Goal: Task Accomplishment & Management: Use online tool/utility

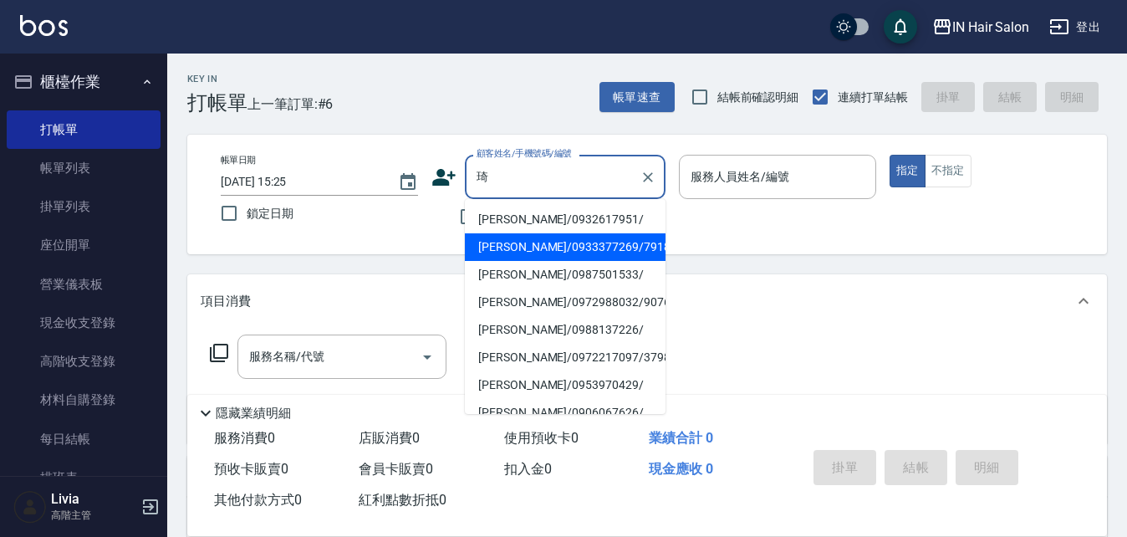
click at [518, 241] on li "涂琦琦/0933377269/791848" at bounding box center [565, 247] width 201 height 28
type input "涂琦琦/0933377269/791848"
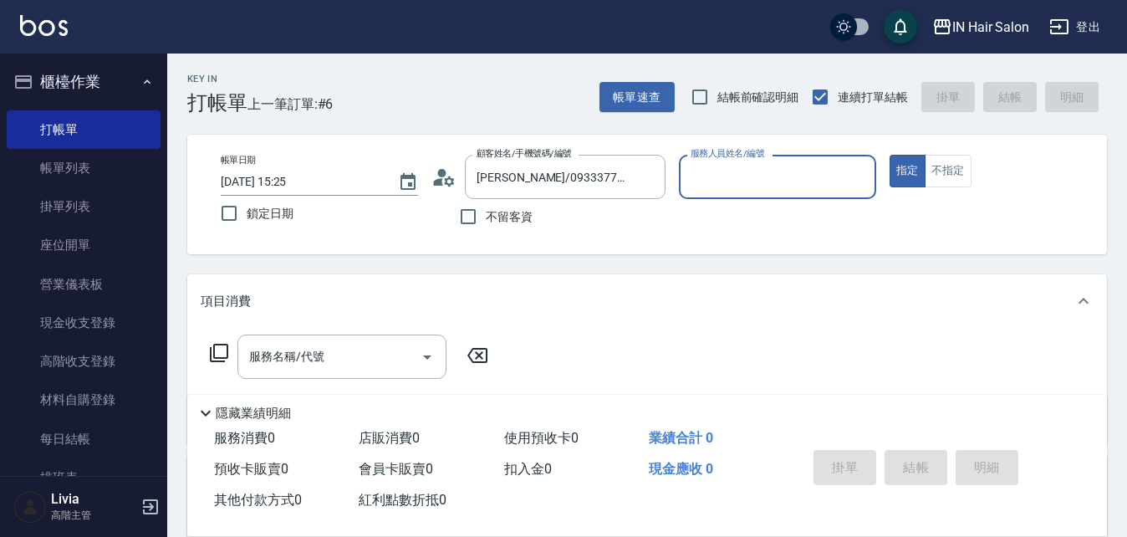
type input "8號店長Livia-8"
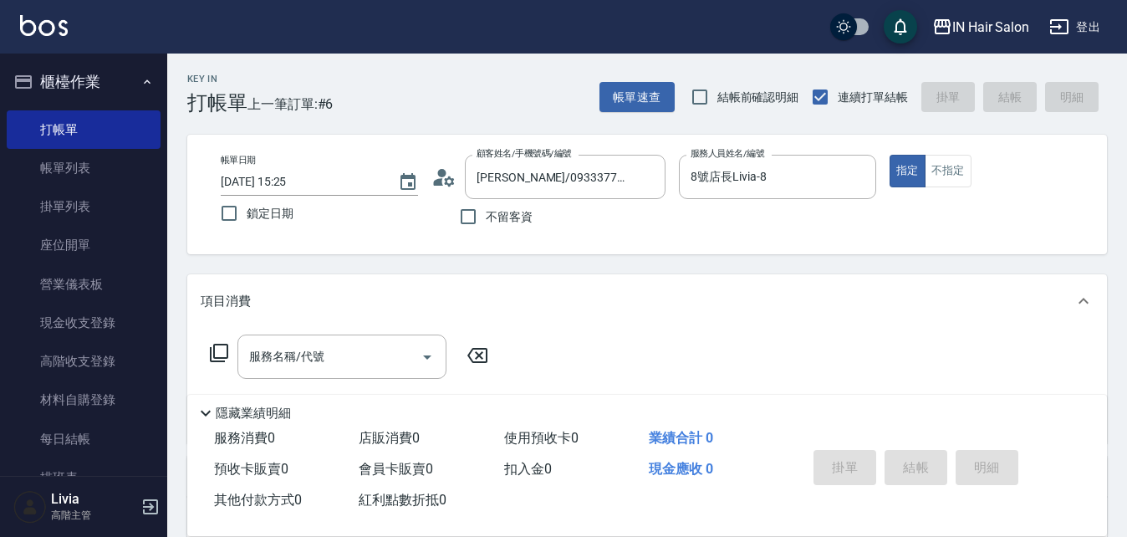
click at [222, 349] on icon at bounding box center [219, 353] width 20 height 20
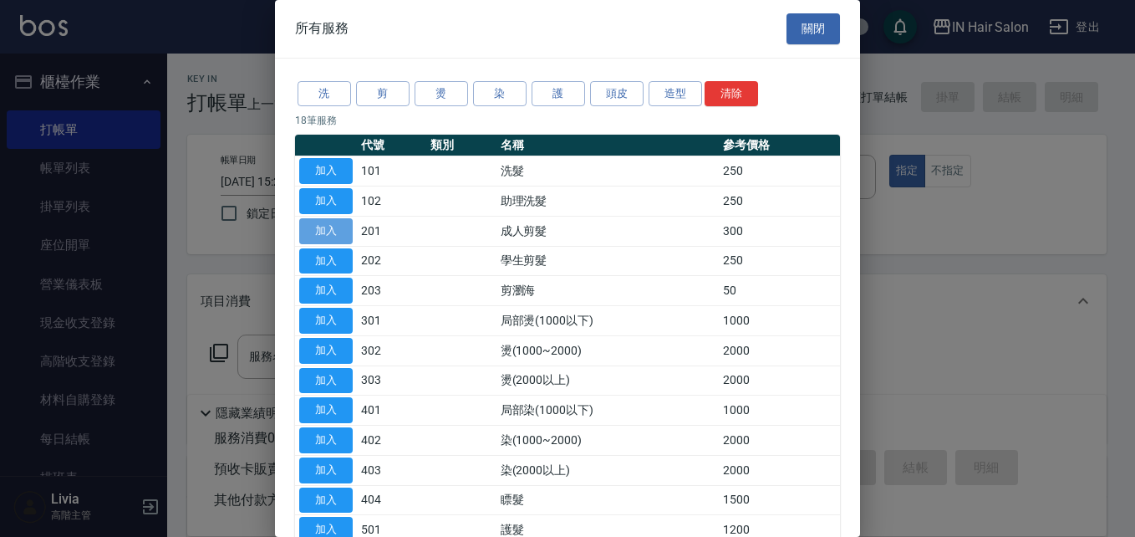
click at [333, 228] on button "加入" at bounding box center [325, 231] width 53 height 26
type input "成人剪髮(201)"
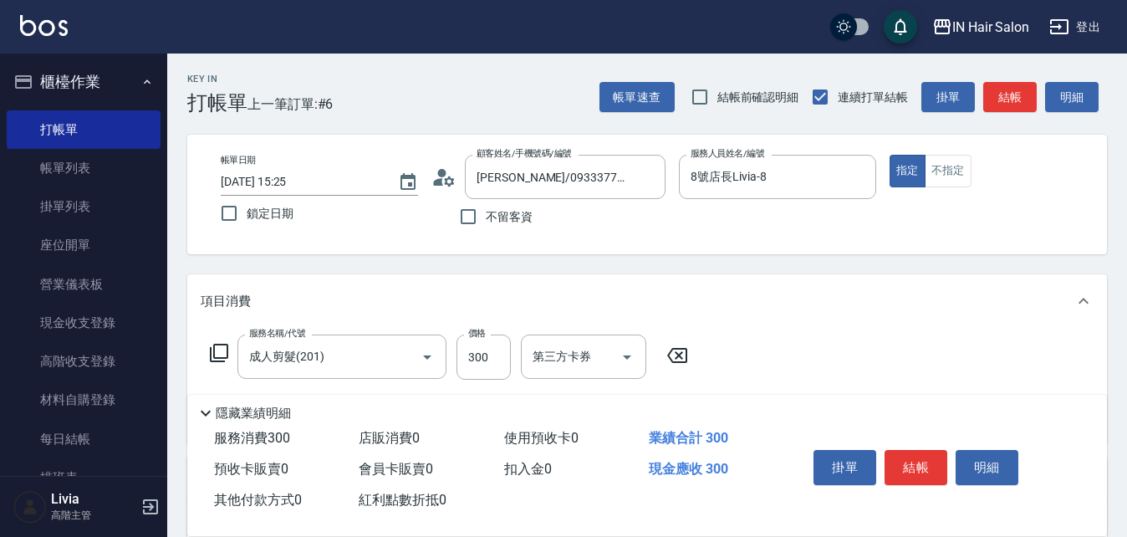
click at [221, 349] on icon at bounding box center [219, 353] width 20 height 20
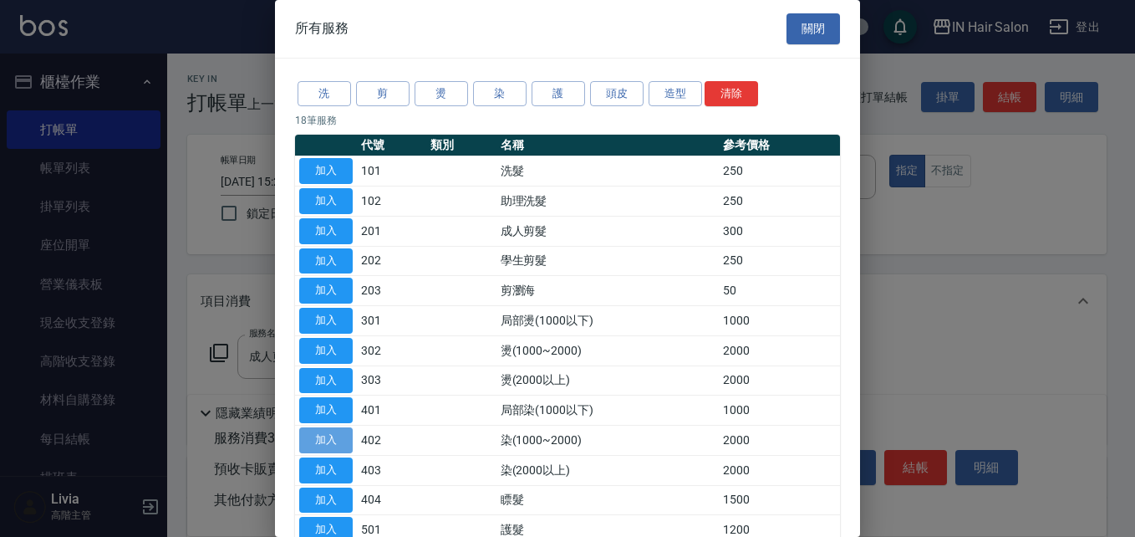
click at [329, 437] on button "加入" at bounding box center [325, 440] width 53 height 26
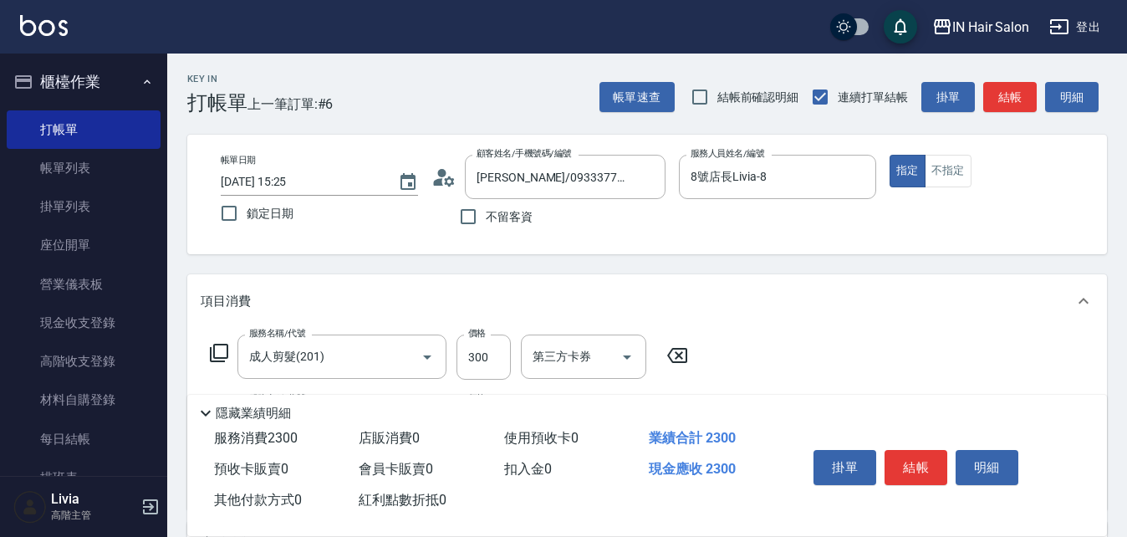
click at [214, 354] on icon at bounding box center [219, 353] width 18 height 18
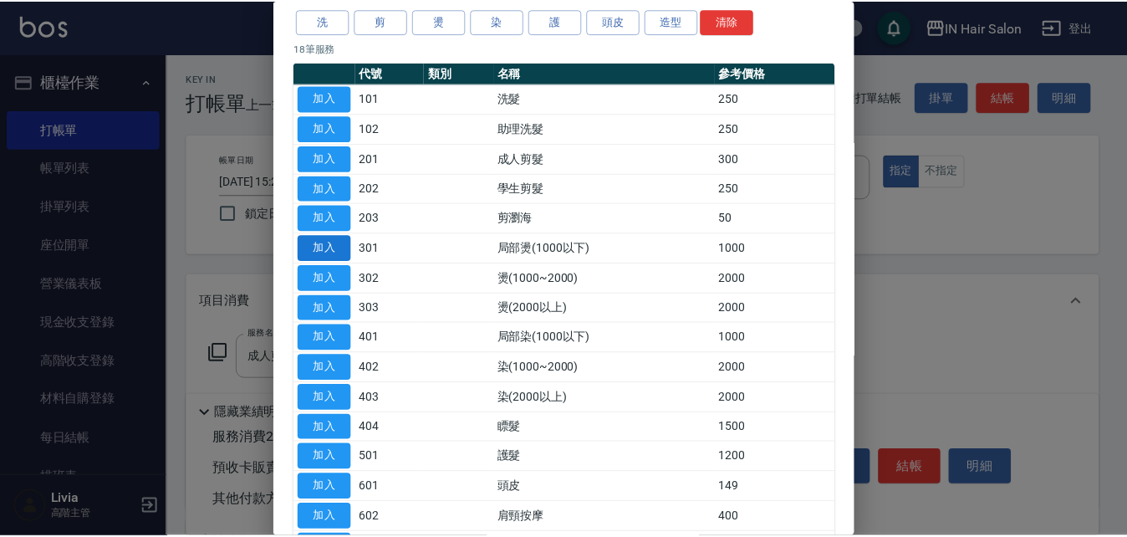
scroll to position [167, 0]
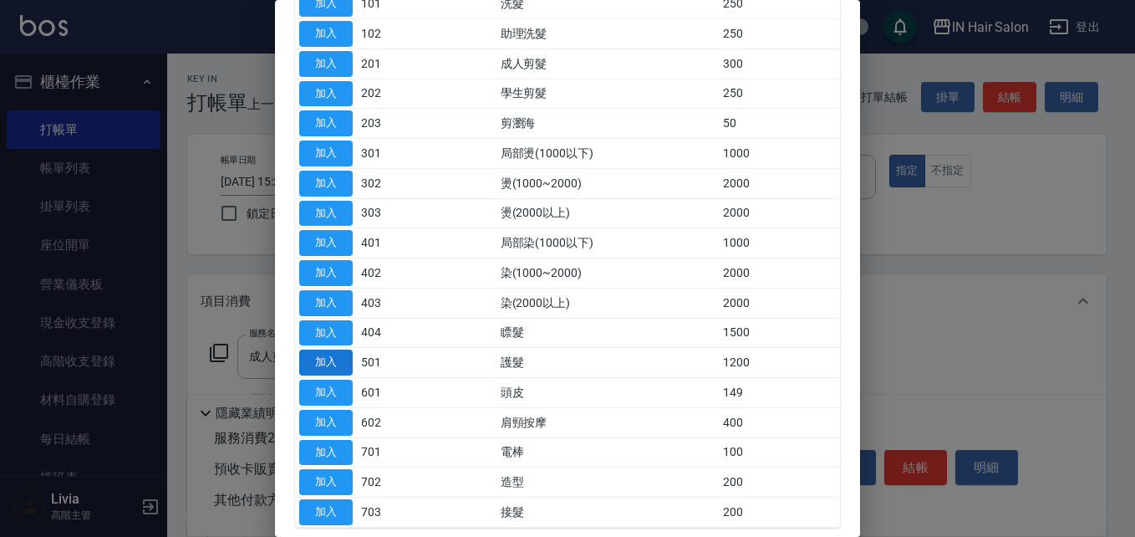
click at [322, 360] on button "加入" at bounding box center [325, 362] width 53 height 26
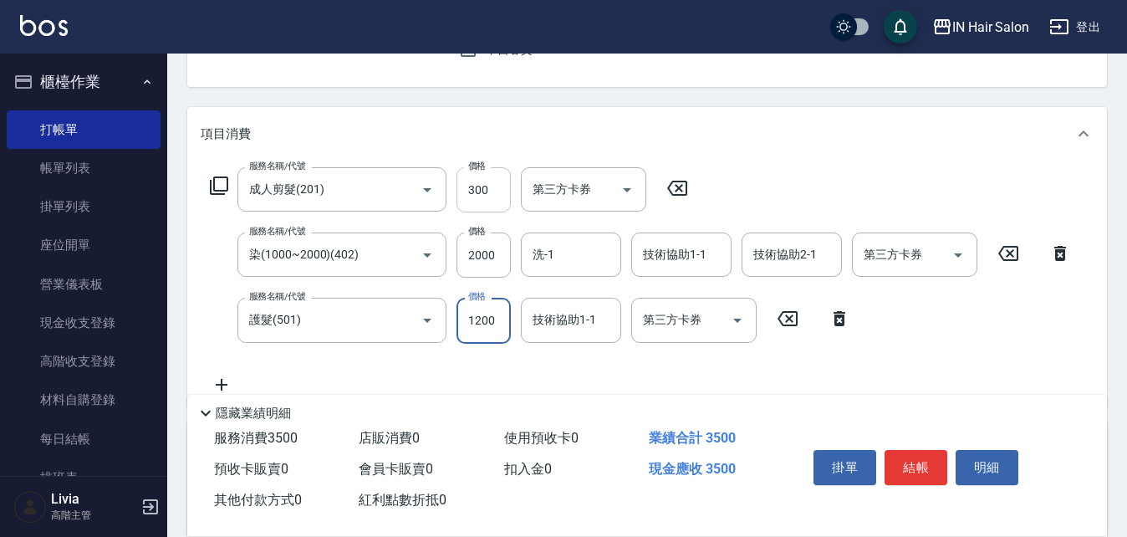
click at [496, 195] on input "300" at bounding box center [483, 189] width 54 height 45
type input "400"
click at [494, 255] on input "2000" at bounding box center [483, 254] width 54 height 45
type input "1500"
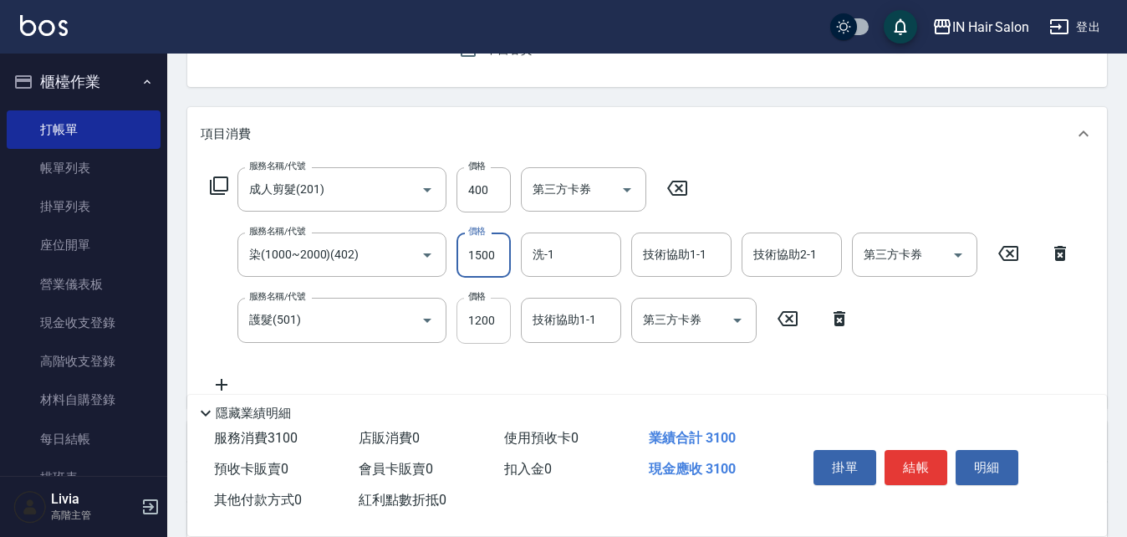
drag, startPoint x: 396, startPoint y: 372, endPoint x: 460, endPoint y: 333, distance: 74.7
click at [405, 364] on div "服務名稱/代號 成人剪髮(201) 服務名稱/代號 價格 400 價格 第三方卡券 第三方卡券 服務名稱/代號 染(1000~2000)(402) 服務名稱/…" at bounding box center [641, 280] width 880 height 227
click at [500, 313] on input "1200" at bounding box center [483, 320] width 54 height 45
type input "1000"
click at [411, 356] on div "服務名稱/代號 成人剪髮(201) 服務名稱/代號 價格 400 價格 第三方卡券 第三方卡券 服務名稱/代號 染(1000~2000)(402) 服務名稱/…" at bounding box center [641, 280] width 880 height 227
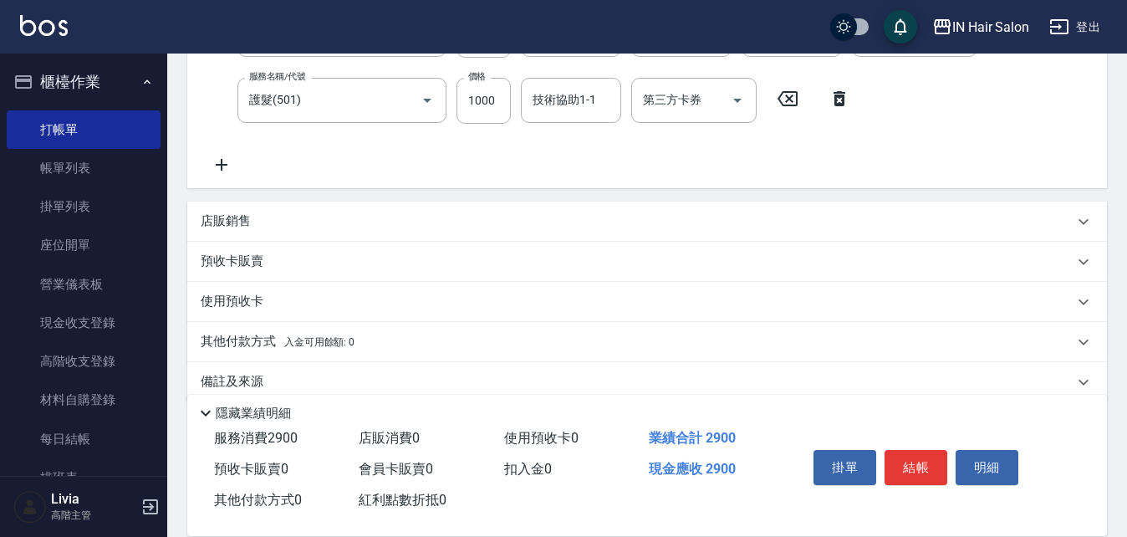
scroll to position [413, 0]
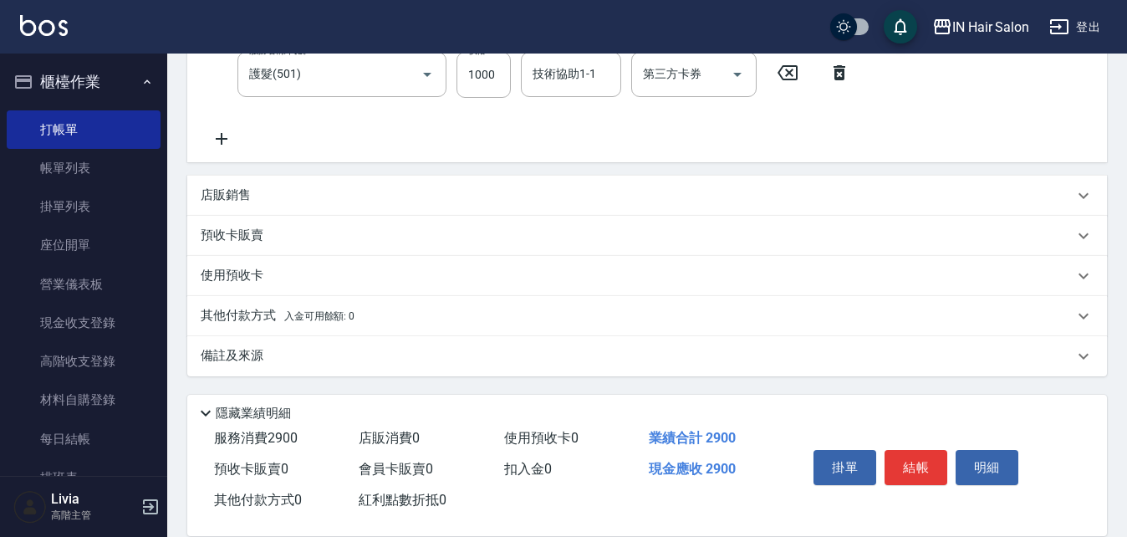
click at [232, 310] on p "其他付款方式 入金可用餘額: 0" at bounding box center [278, 316] width 154 height 18
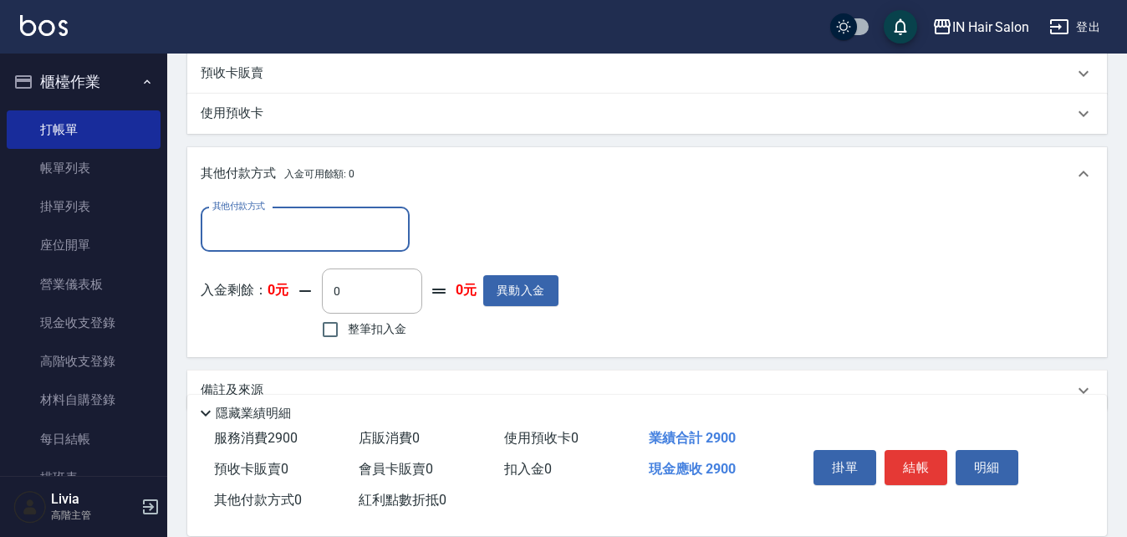
scroll to position [580, 0]
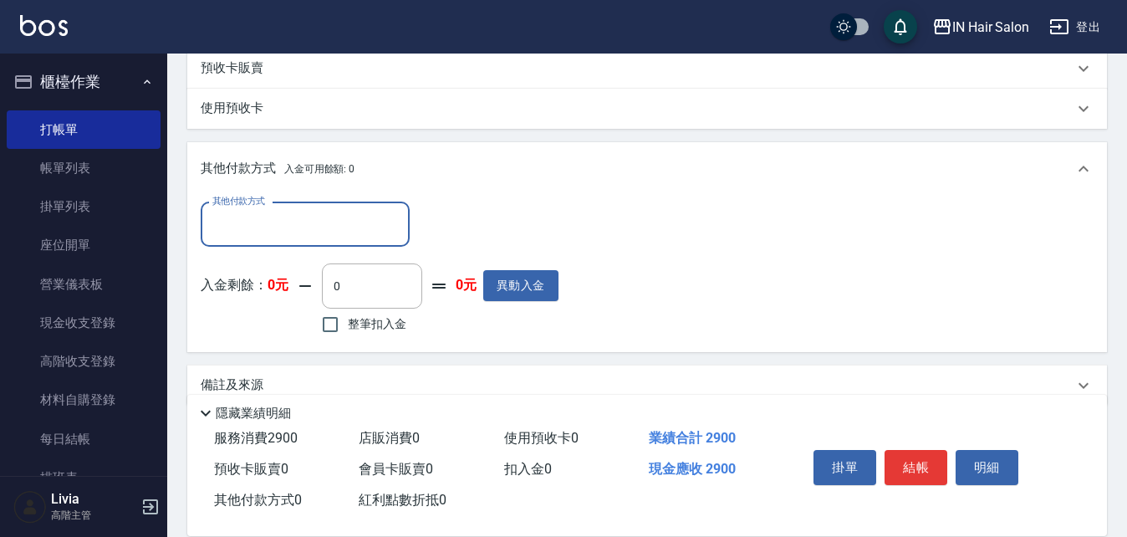
click at [320, 227] on input "其他付款方式" at bounding box center [305, 224] width 194 height 29
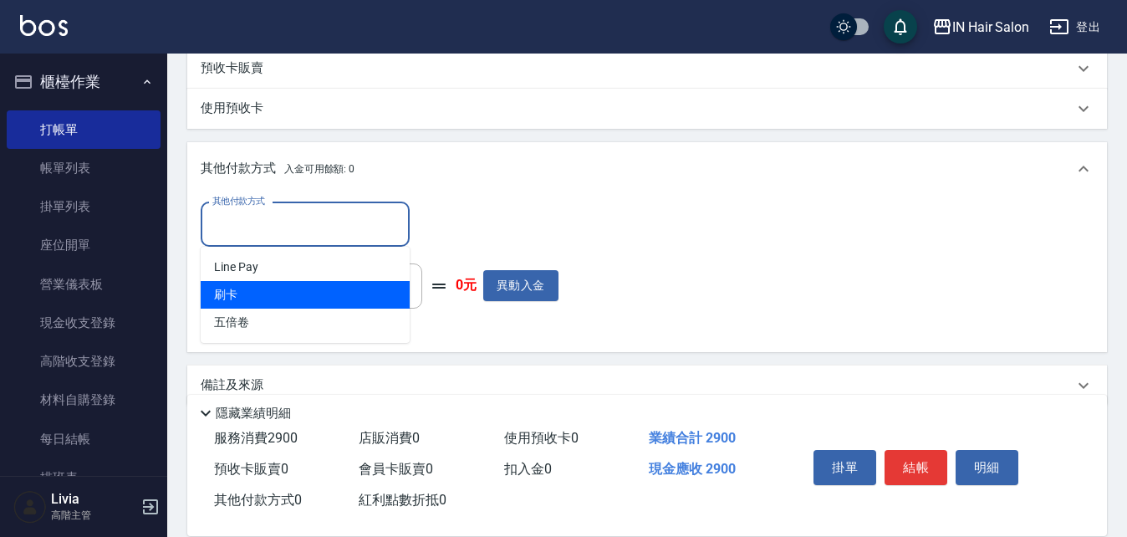
click at [212, 291] on span "刷卡" at bounding box center [305, 295] width 209 height 28
type input "刷卡"
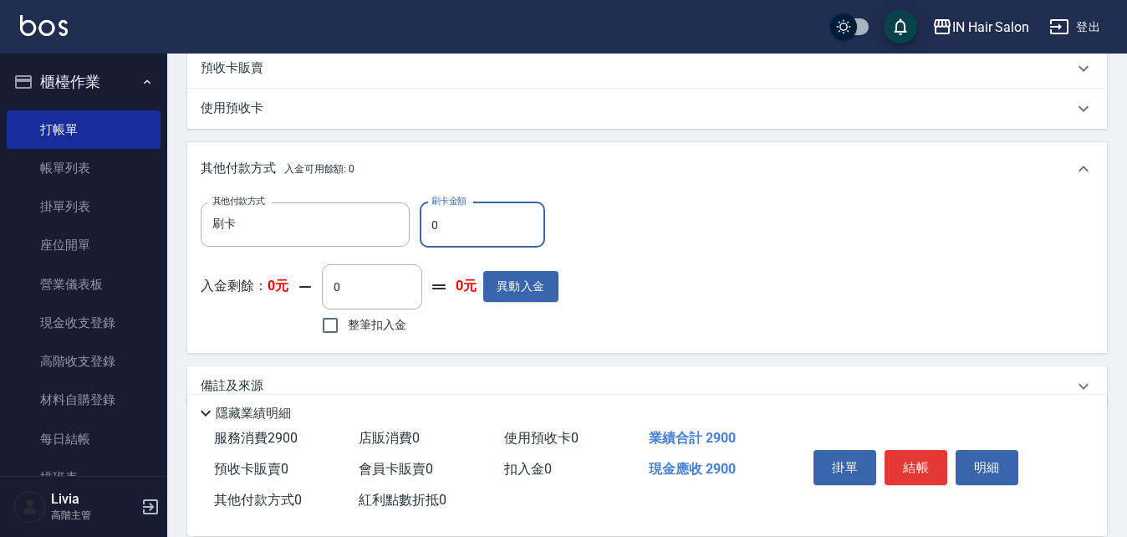
drag, startPoint x: 430, startPoint y: 227, endPoint x: 446, endPoint y: 229, distance: 16.9
click at [446, 229] on input "0" at bounding box center [482, 224] width 125 height 45
type input "2900"
click at [804, 309] on div "其他付款方式 刷卡 其他付款方式 刷卡金額 2900 刷卡金額 入金剩餘： 0元 0 ​ 整筆扣入金 0元 異動入金" at bounding box center [647, 270] width 893 height 137
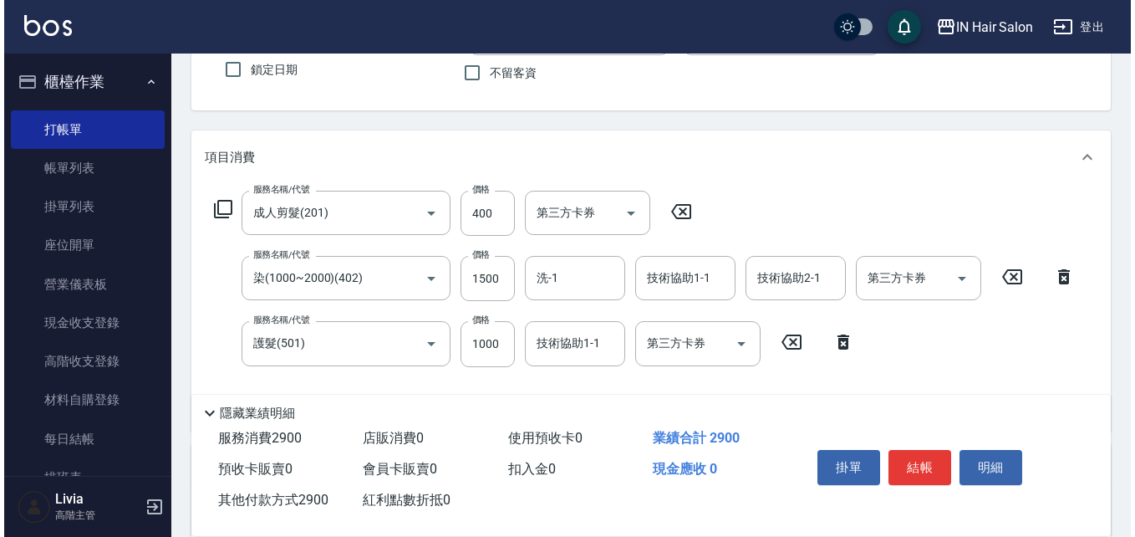
scroll to position [0, 0]
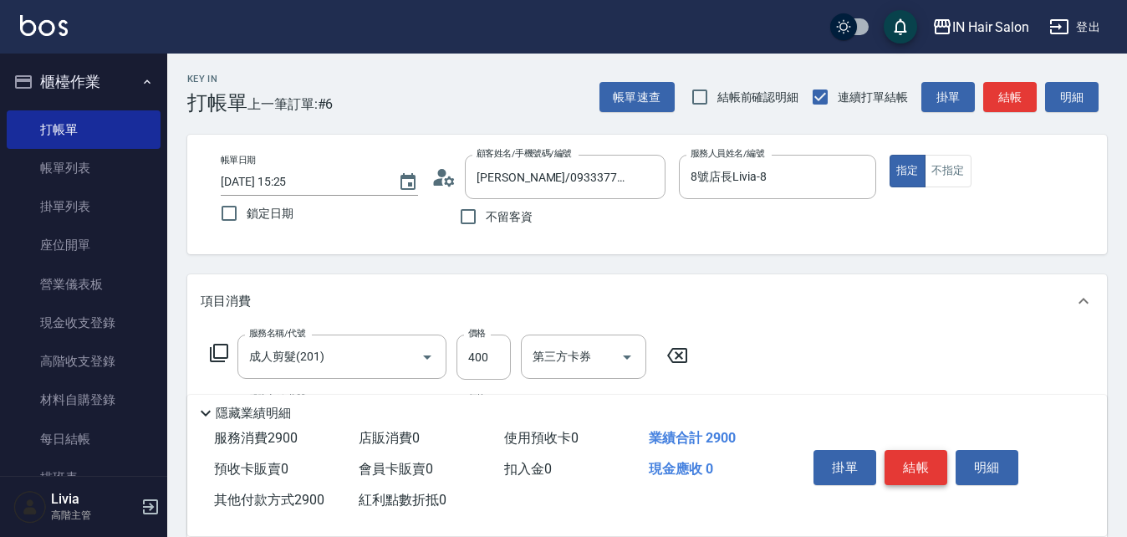
click at [904, 454] on button "結帳" at bounding box center [915, 467] width 63 height 35
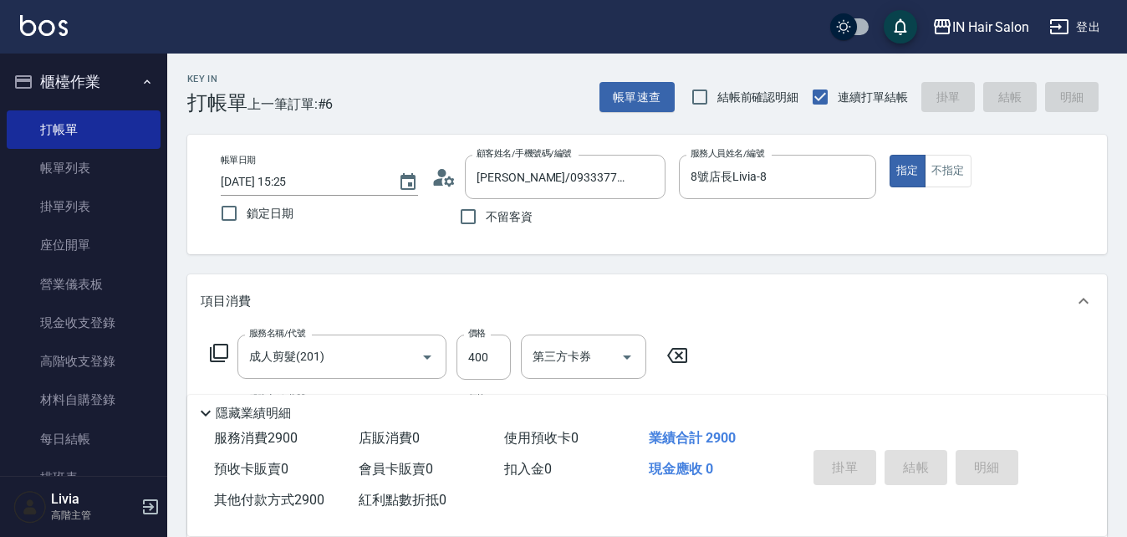
type input "2025/08/10 16:56"
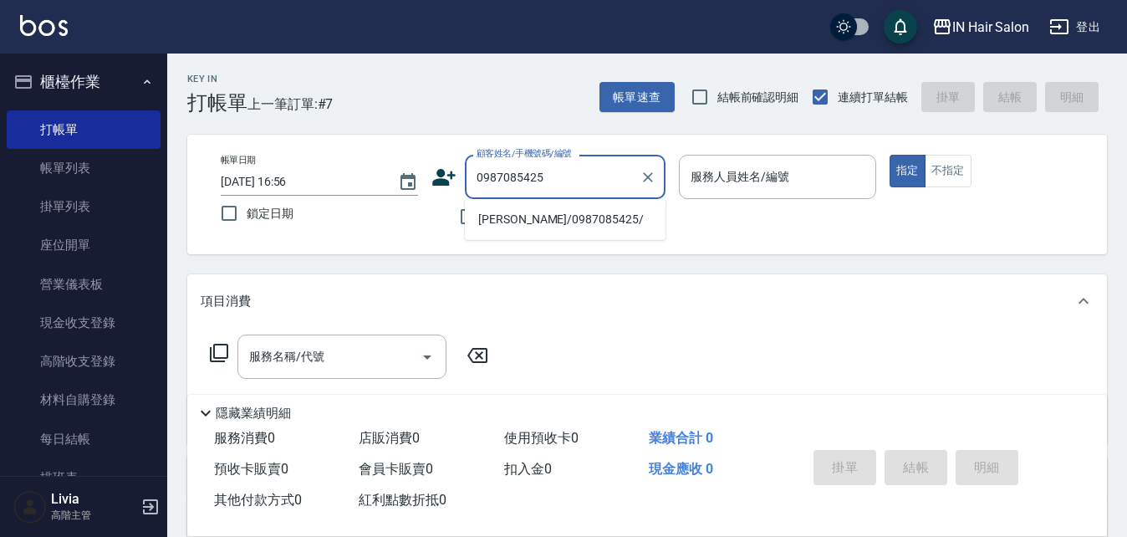
click at [521, 216] on li "黃清政/0987085425/" at bounding box center [565, 220] width 201 height 28
type input "黃清政/0987085425/"
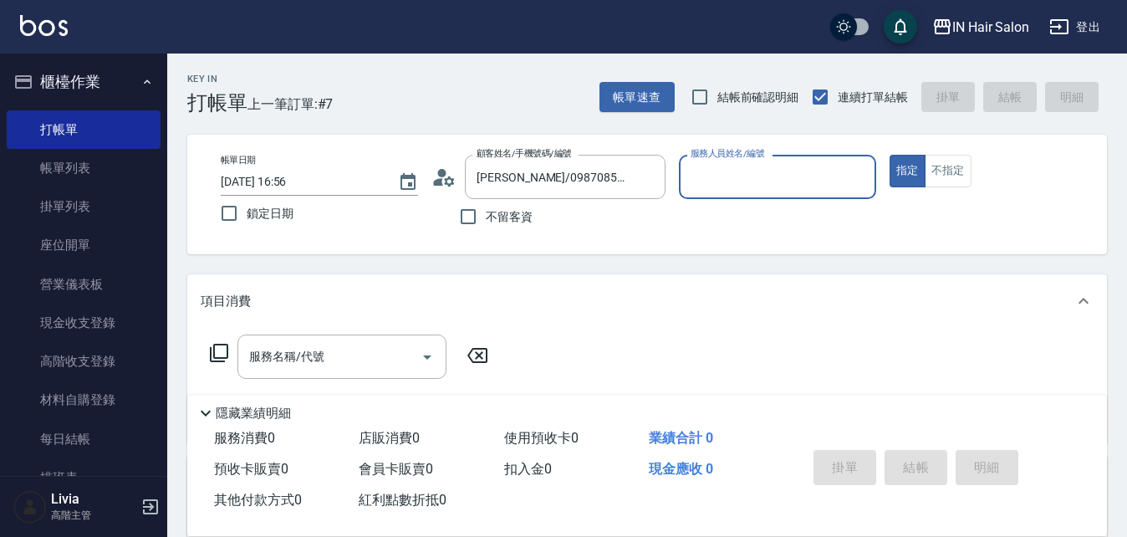
type input "6號設計師Molly-6"
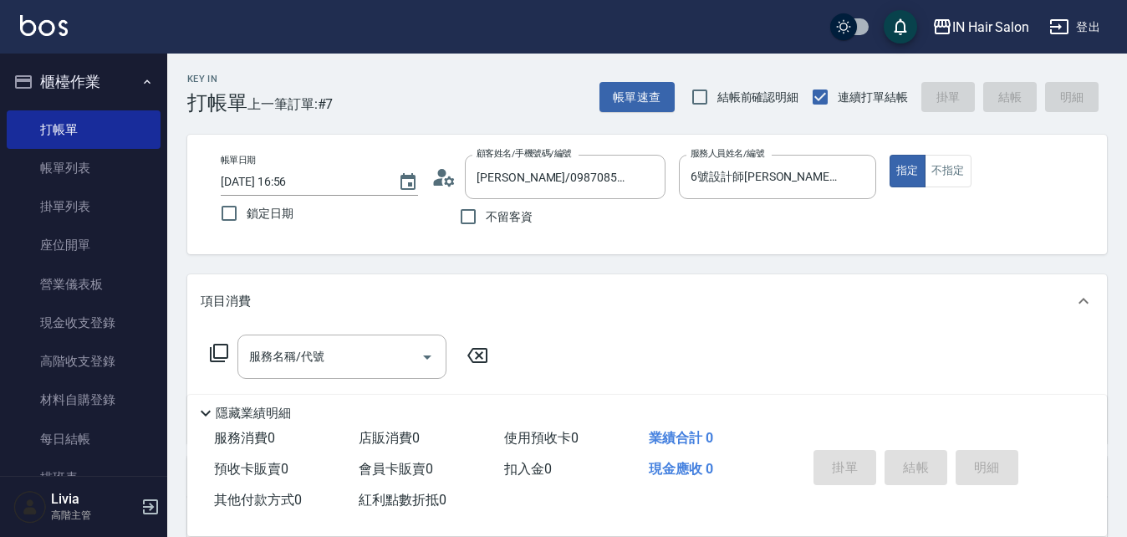
click at [221, 348] on icon at bounding box center [219, 353] width 20 height 20
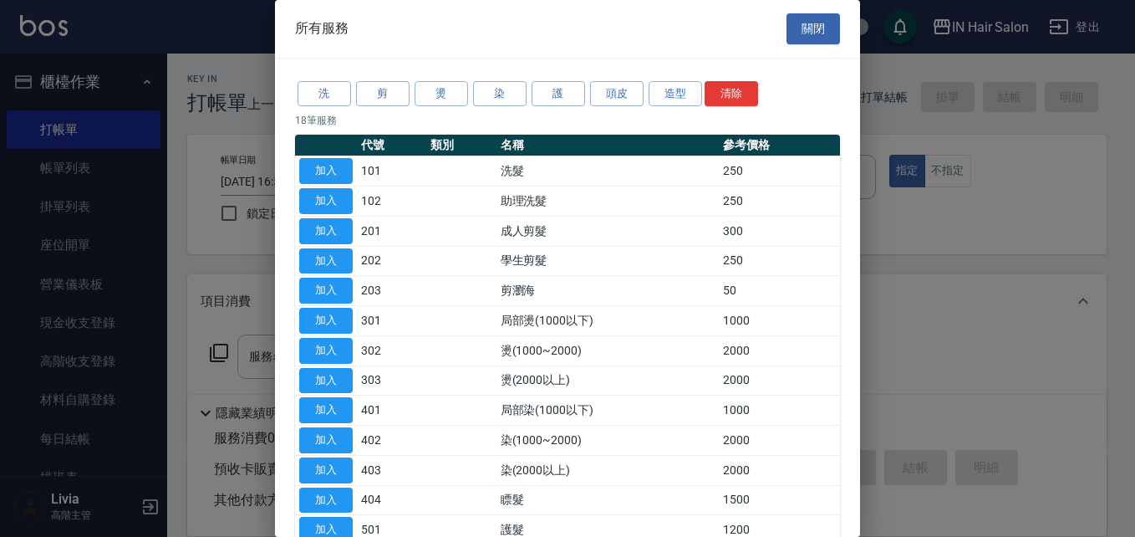
drag, startPoint x: 336, startPoint y: 220, endPoint x: 334, endPoint y: 238, distance: 18.5
click at [336, 223] on button "加入" at bounding box center [325, 231] width 53 height 26
type input "成人剪髮(201)"
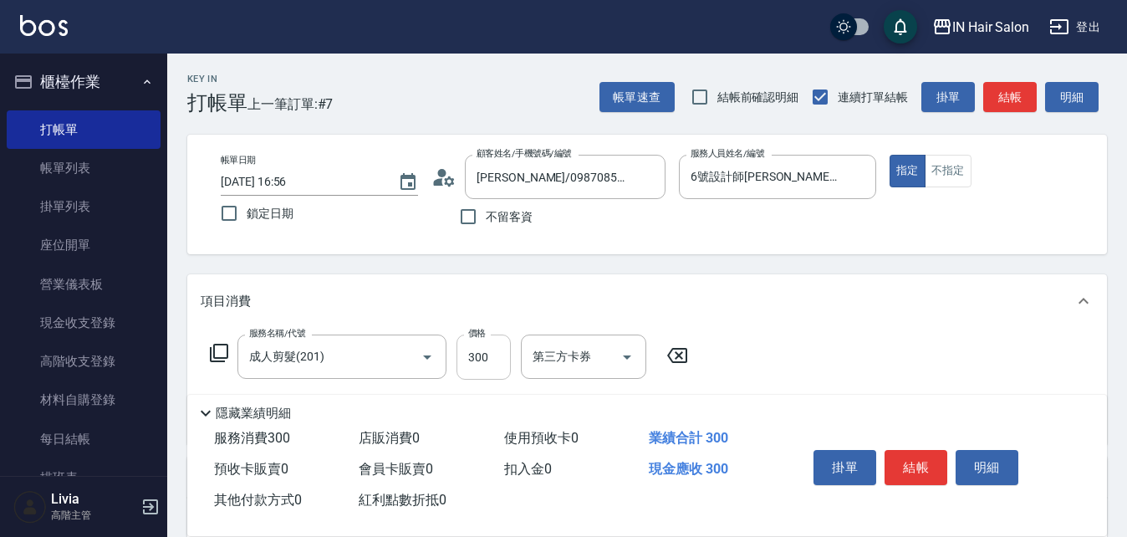
click at [486, 359] on input "300" at bounding box center [483, 356] width 54 height 45
type input "400"
click at [792, 348] on div "服務名稱/代號 成人剪髮(201) 服務名稱/代號 價格 400 價格 第三方卡券 第三方卡券" at bounding box center [646, 386] width 919 height 116
click at [924, 454] on button "結帳" at bounding box center [915, 467] width 63 height 35
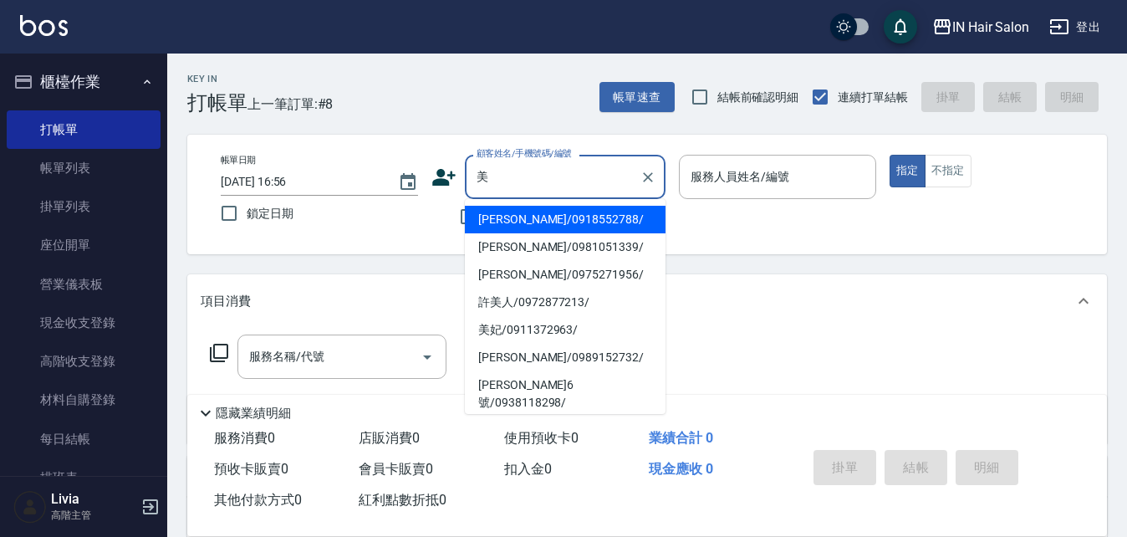
click at [484, 303] on li "許美人/0972877213/" at bounding box center [565, 302] width 201 height 28
type input "許美人/0972877213/"
type input "7號設計師Erica-7"
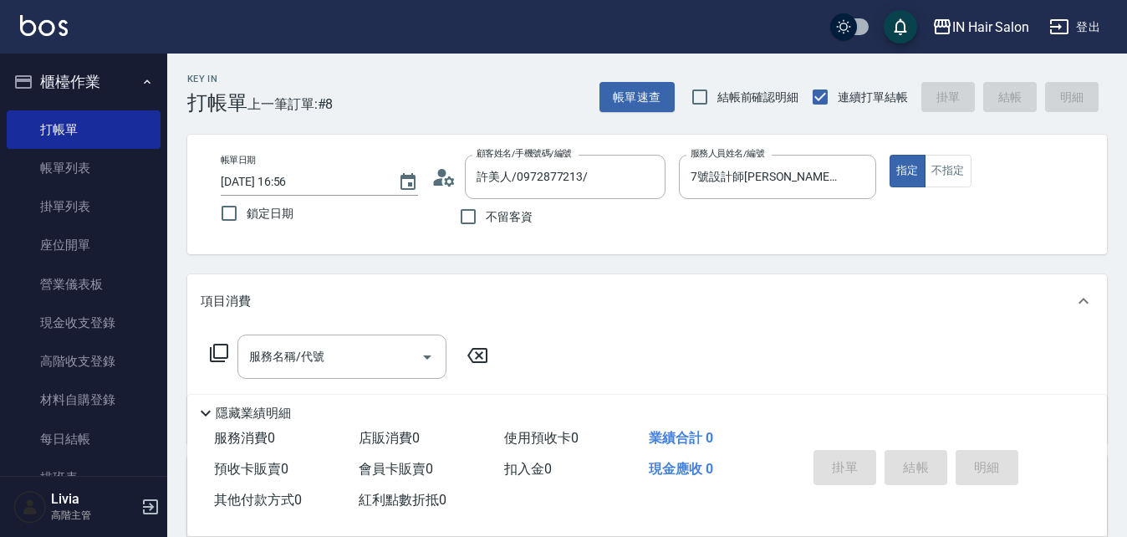
click at [223, 354] on icon at bounding box center [219, 353] width 20 height 20
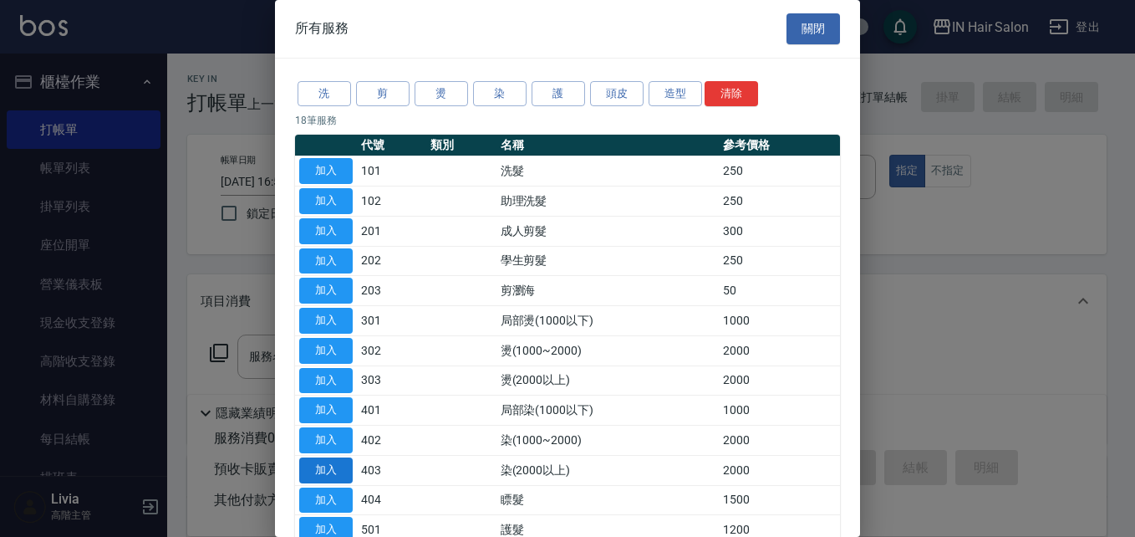
click at [326, 464] on button "加入" at bounding box center [325, 470] width 53 height 26
type input "染(2000以上)(403)"
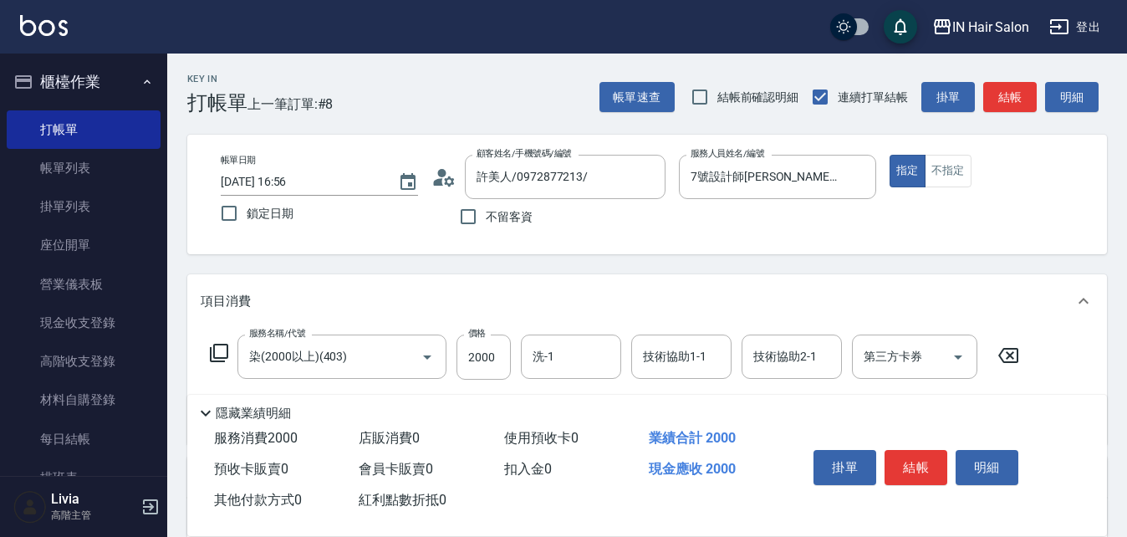
click at [216, 350] on icon at bounding box center [219, 353] width 20 height 20
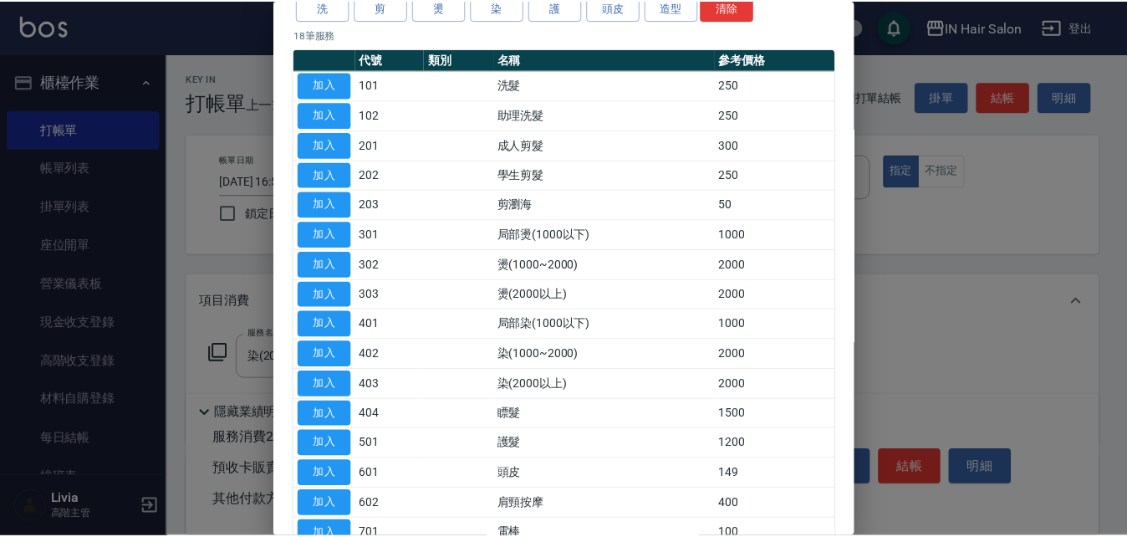
scroll to position [167, 0]
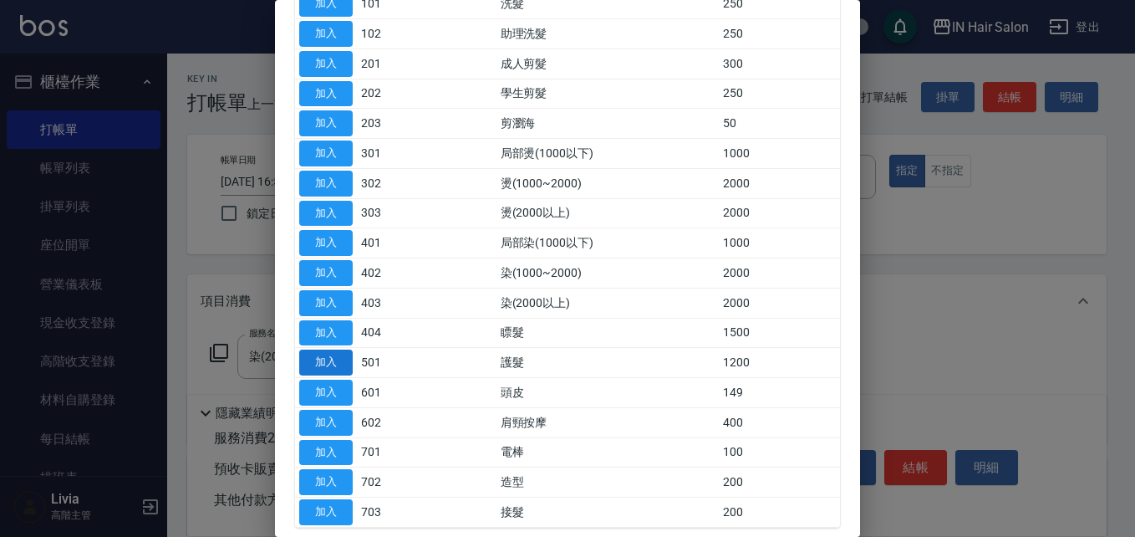
click at [328, 360] on button "加入" at bounding box center [325, 362] width 53 height 26
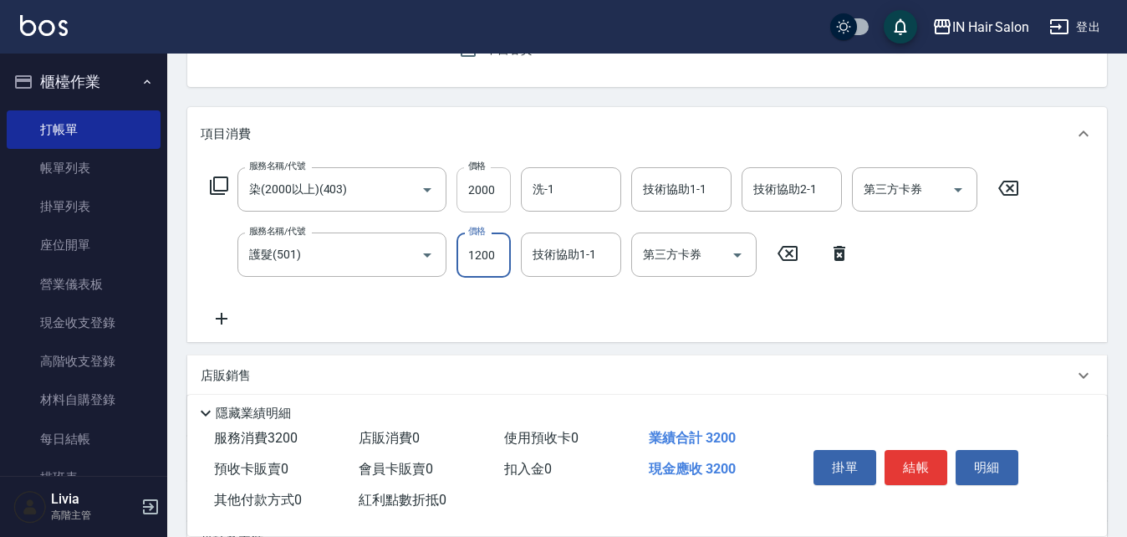
click at [500, 190] on input "2000" at bounding box center [483, 189] width 54 height 45
type input "3500"
click at [420, 311] on div "服務名稱/代號 染(2000以上)(403) 服務名稱/代號 價格 3500 價格 洗-1 洗-1 技術協助1-1 技術協助1-1 技術協助2-1 技術協助2…" at bounding box center [615, 247] width 828 height 161
click at [496, 255] on input "1200" at bounding box center [483, 254] width 54 height 45
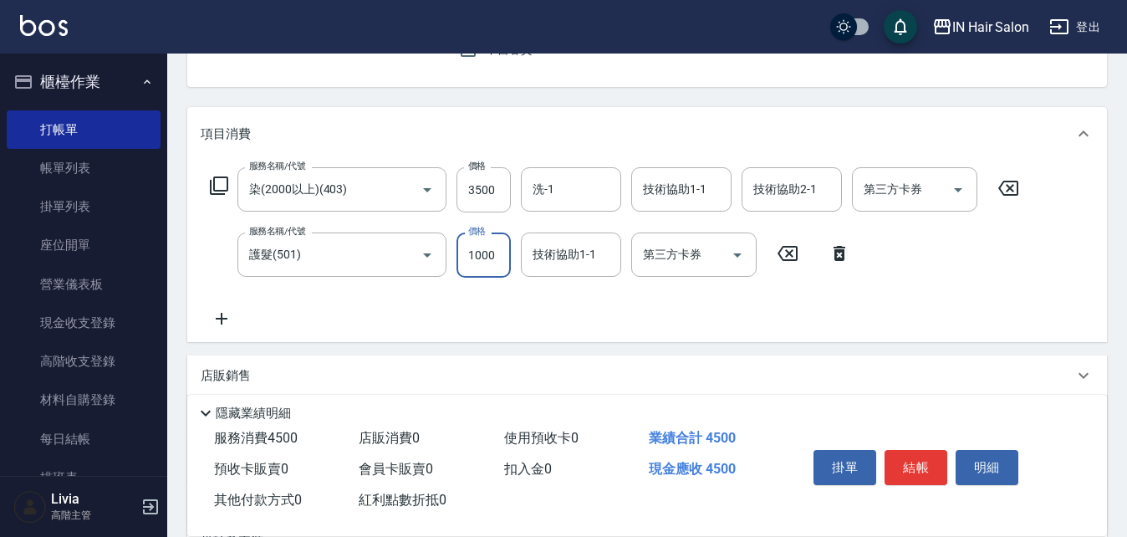
type input "1000"
click at [395, 306] on div "服務名稱/代號 染(2000以上)(403) 服務名稱/代號 價格 3500 價格 洗-1 洗-1 技術協助1-1 技術協助1-1 技術協助2-1 技術協助2…" at bounding box center [615, 247] width 828 height 161
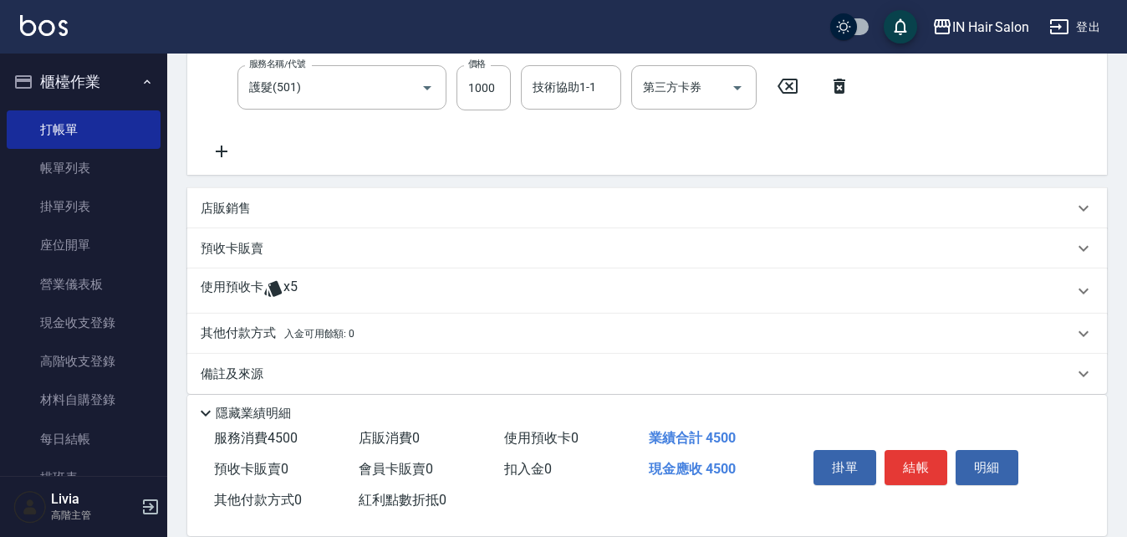
scroll to position [352, 0]
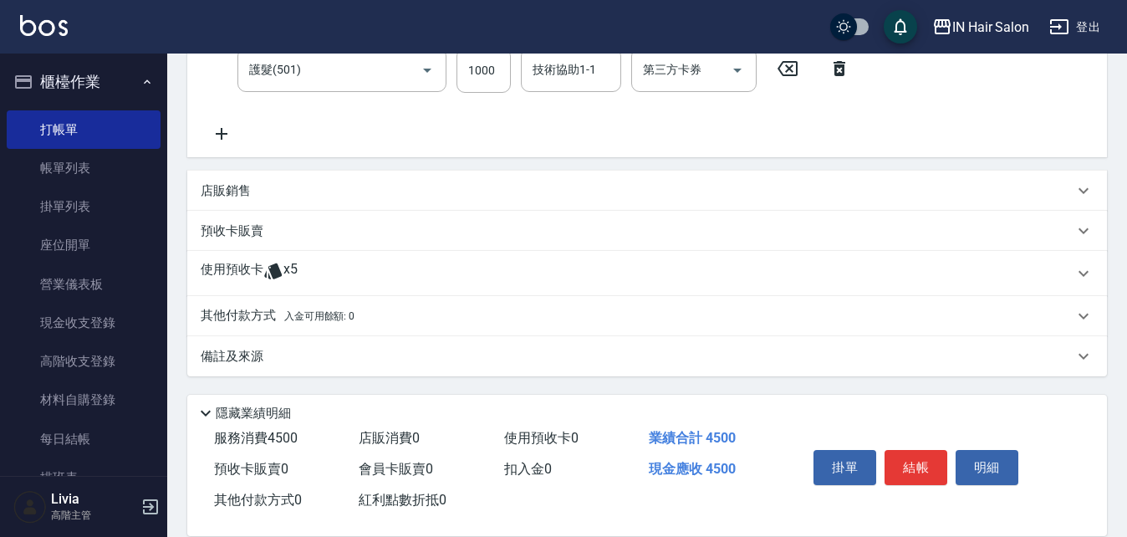
click at [237, 311] on p "其他付款方式 入金可用餘額: 0" at bounding box center [278, 316] width 154 height 18
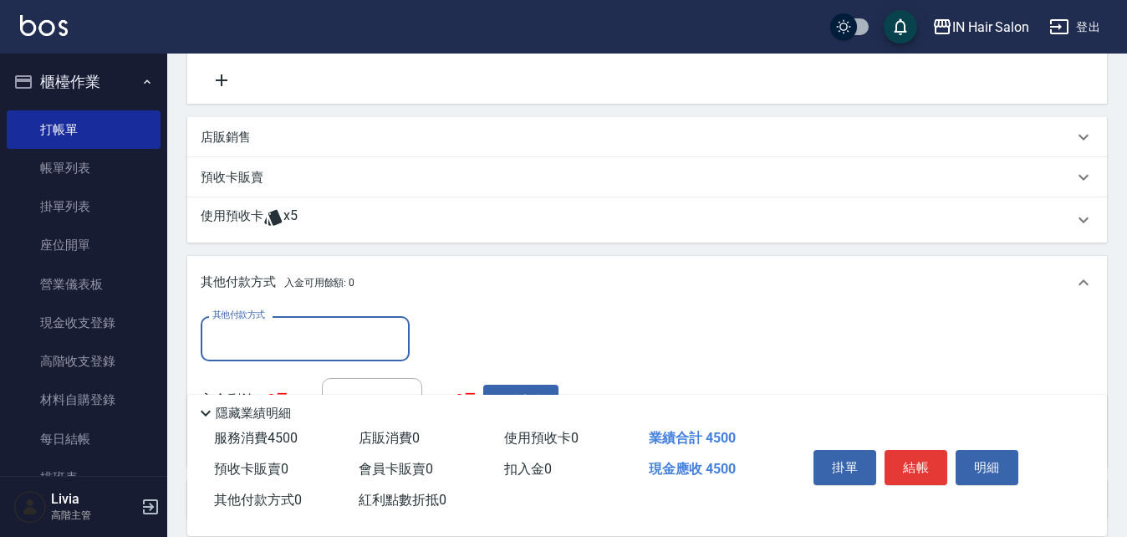
scroll to position [435, 0]
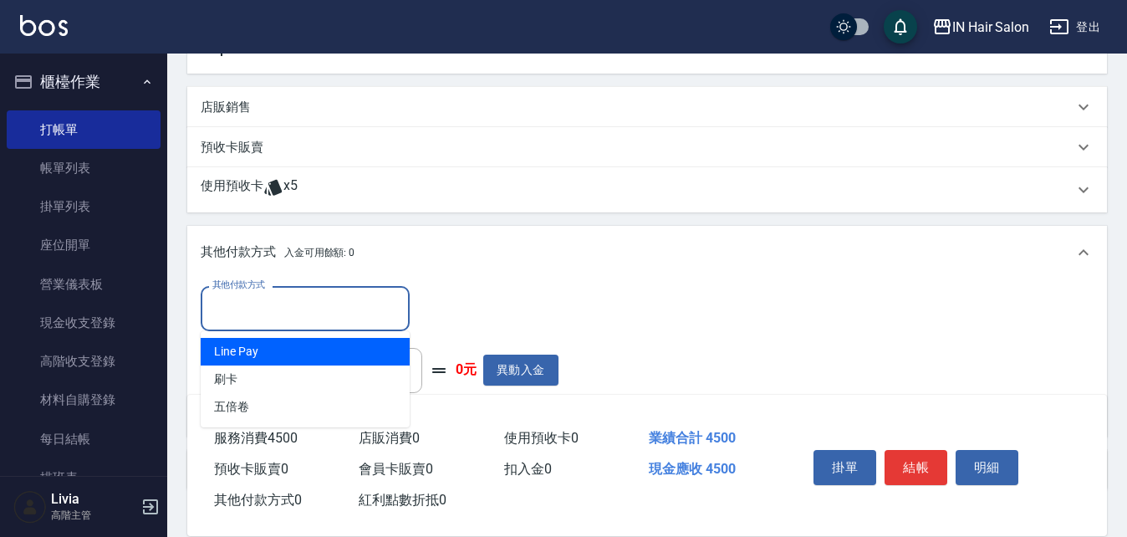
click at [262, 308] on input "其他付款方式" at bounding box center [305, 307] width 194 height 29
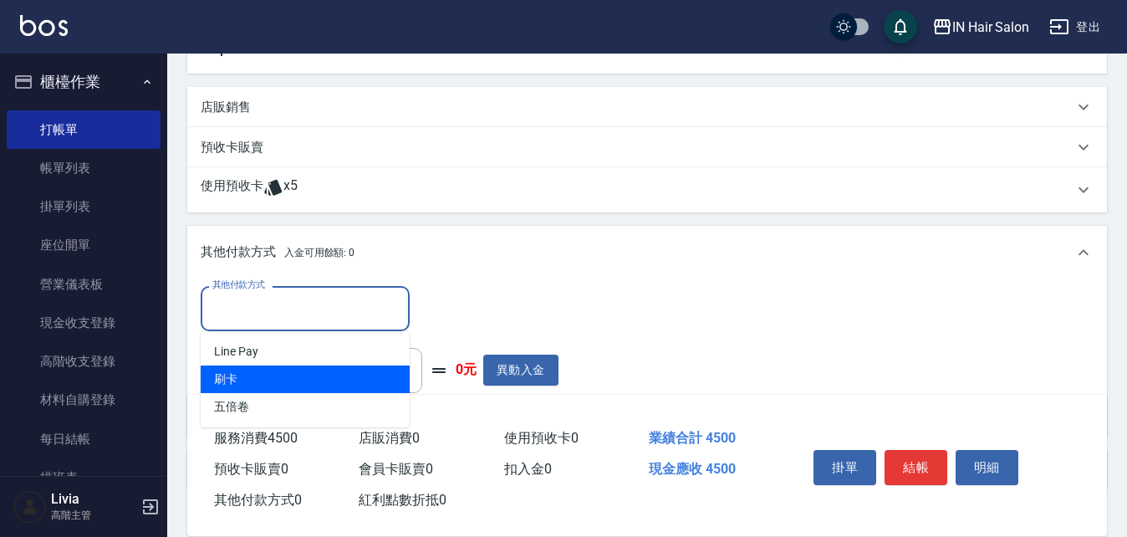
click at [237, 373] on span "刷卡" at bounding box center [305, 379] width 209 height 28
type input "刷卡"
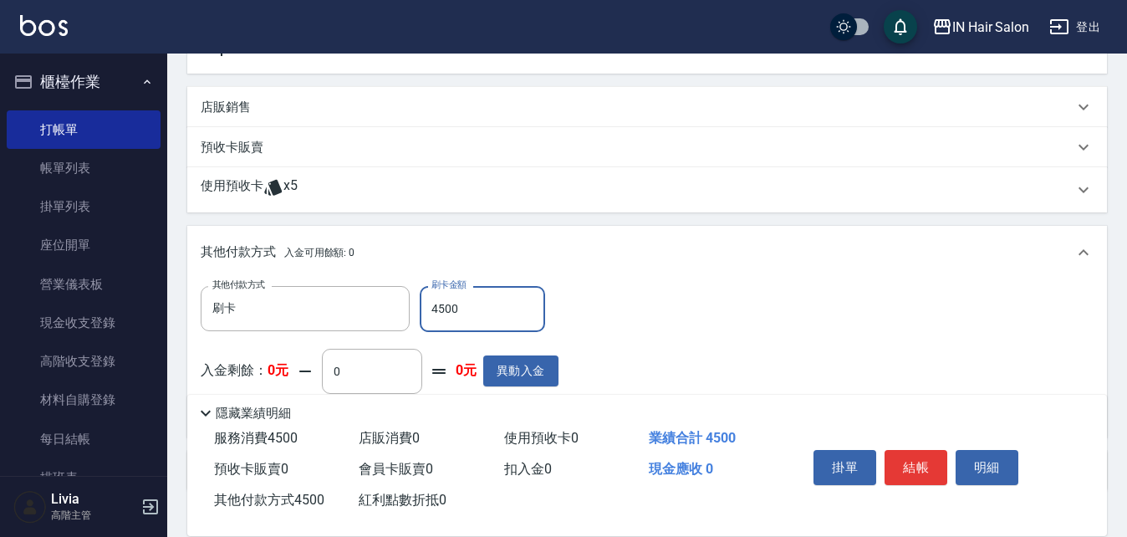
type input "4500"
click at [843, 299] on div "其他付款方式 刷卡 其他付款方式 刷卡金額 4500 刷卡金額 入金剩餘： 0元 0 ​ 整筆扣入金 0元 異動入金" at bounding box center [647, 354] width 893 height 137
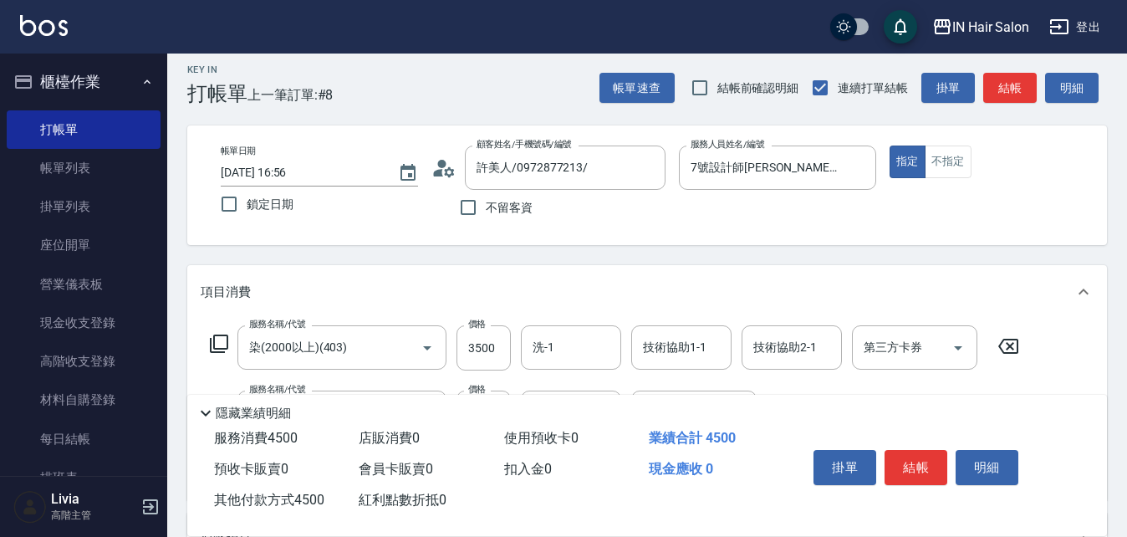
scroll to position [0, 0]
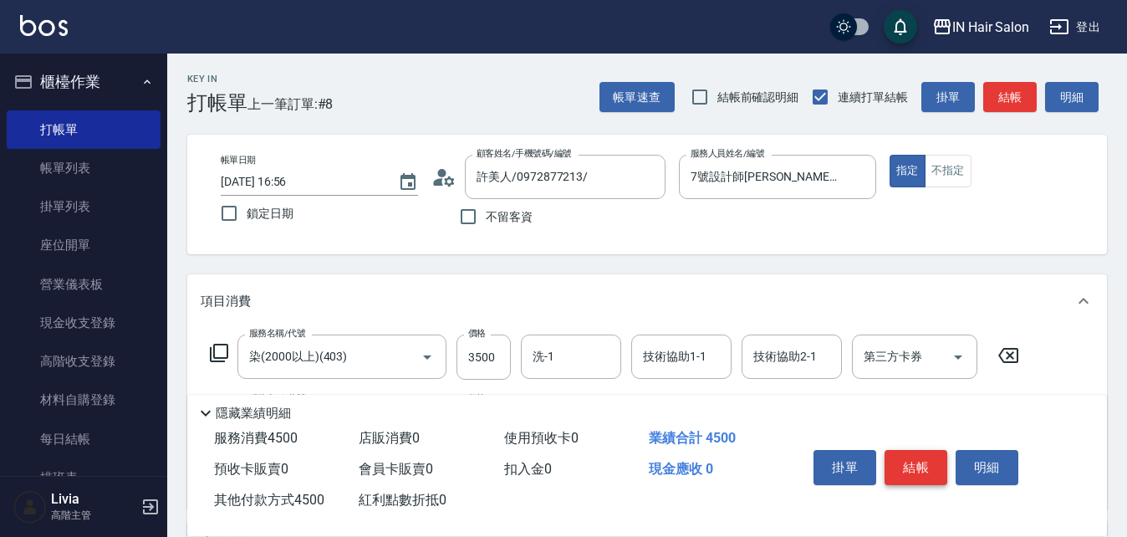
click at [918, 452] on button "結帳" at bounding box center [915, 467] width 63 height 35
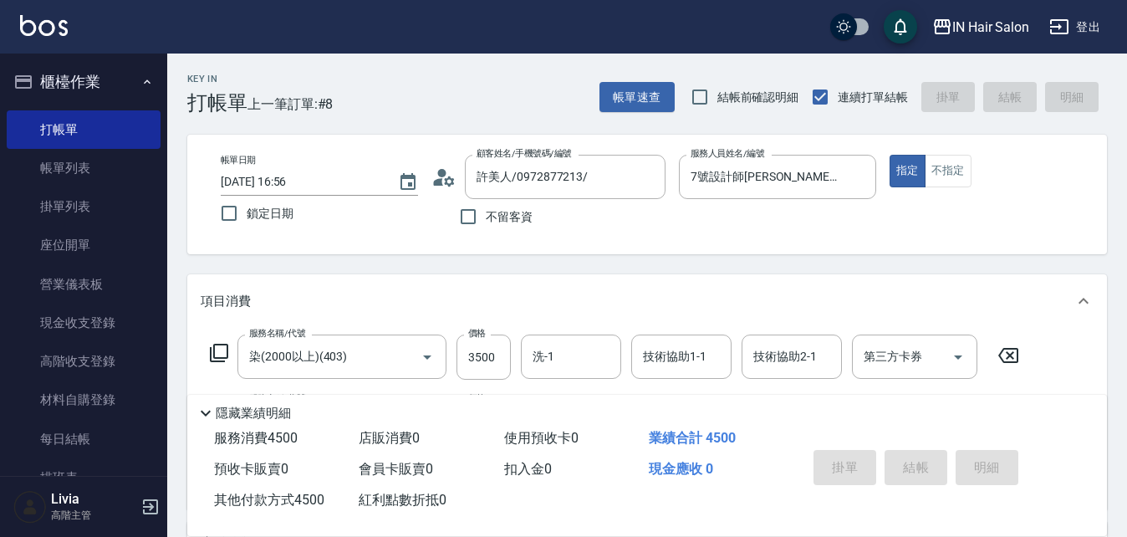
type input "2025/08/10 16:57"
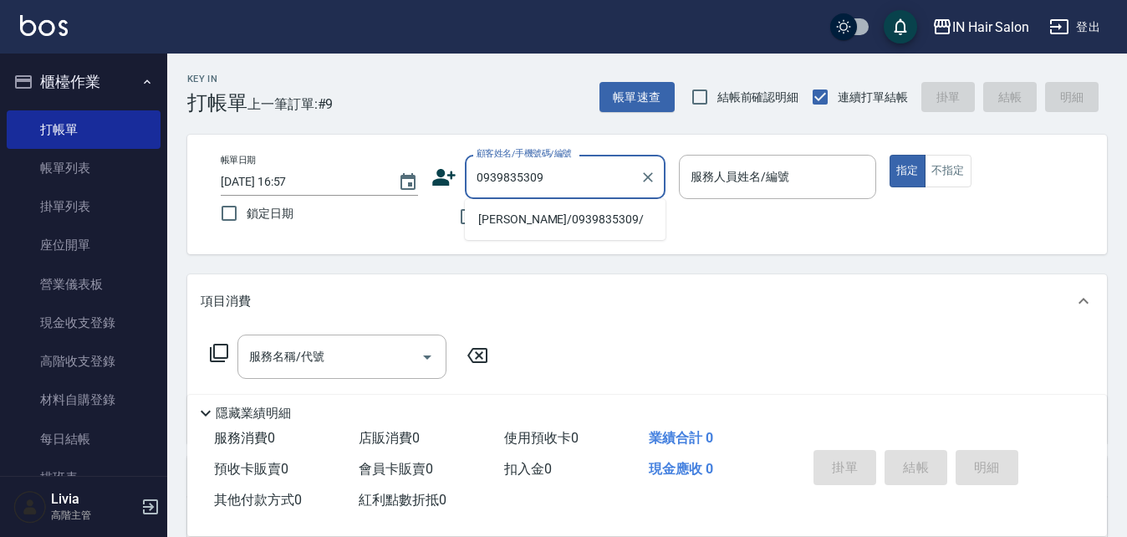
click at [501, 221] on li "趙靜妹/0939835309/" at bounding box center [565, 220] width 201 height 28
type input "趙靜妹/0939835309/"
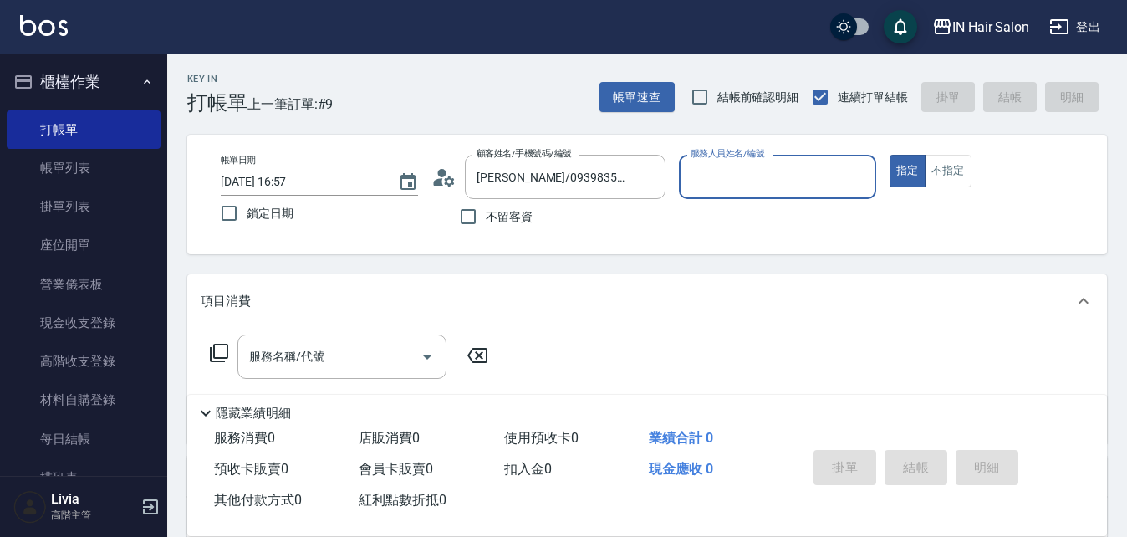
type input "8號店長Livia-8"
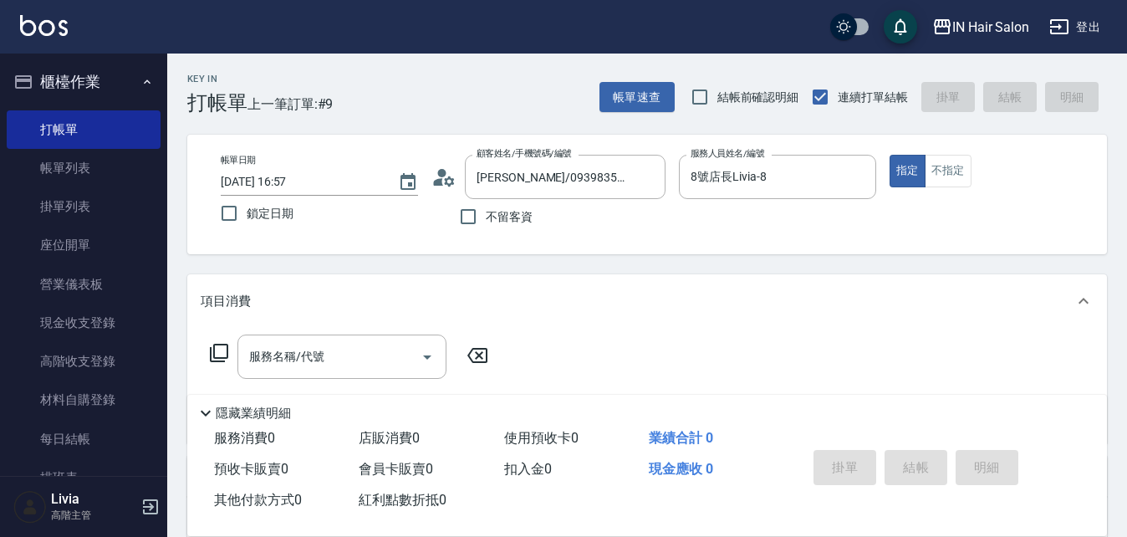
click at [222, 344] on icon at bounding box center [219, 353] width 20 height 20
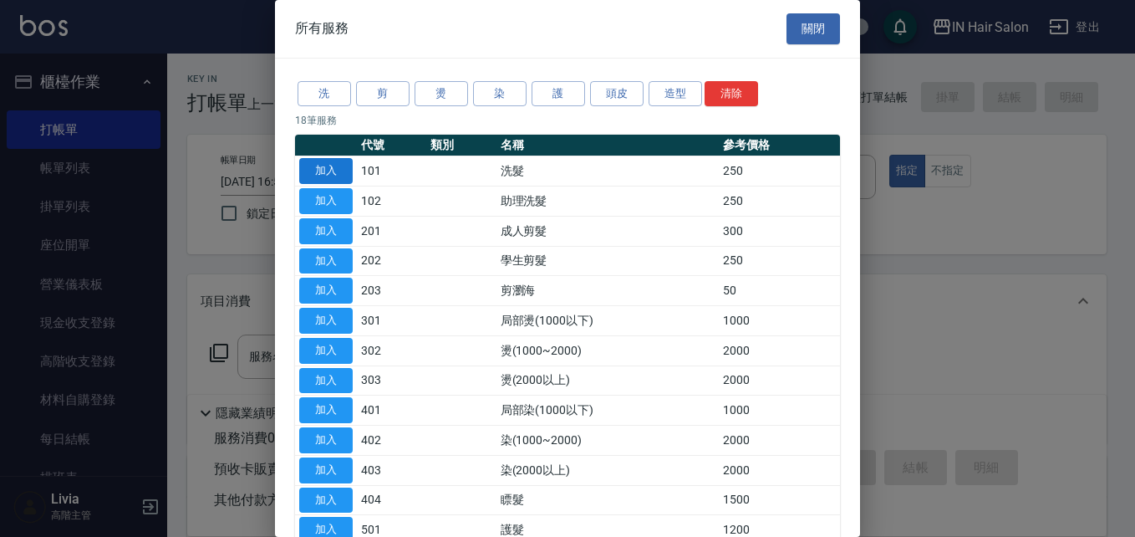
click at [323, 167] on button "加入" at bounding box center [325, 171] width 53 height 26
type input "洗髮(101)"
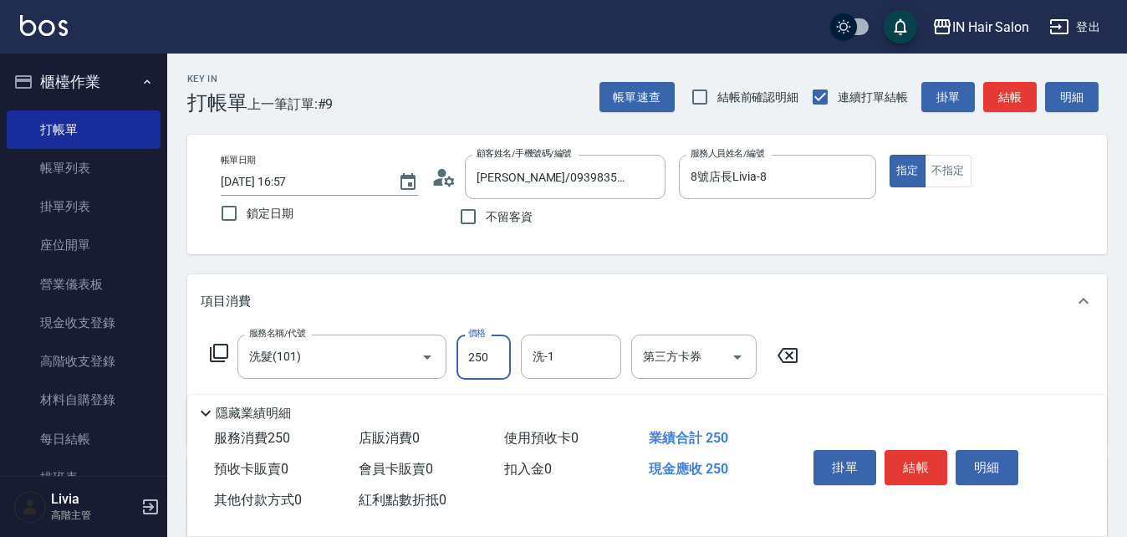
click at [488, 360] on input "250" at bounding box center [483, 356] width 54 height 45
type input "300"
click at [934, 354] on div "服務名稱/代號 洗髮(101) 服務名稱/代號 價格 300 價格 洗-1 洗-1 第三方卡券 第三方卡券" at bounding box center [646, 386] width 919 height 116
click at [918, 458] on button "結帳" at bounding box center [915, 467] width 63 height 35
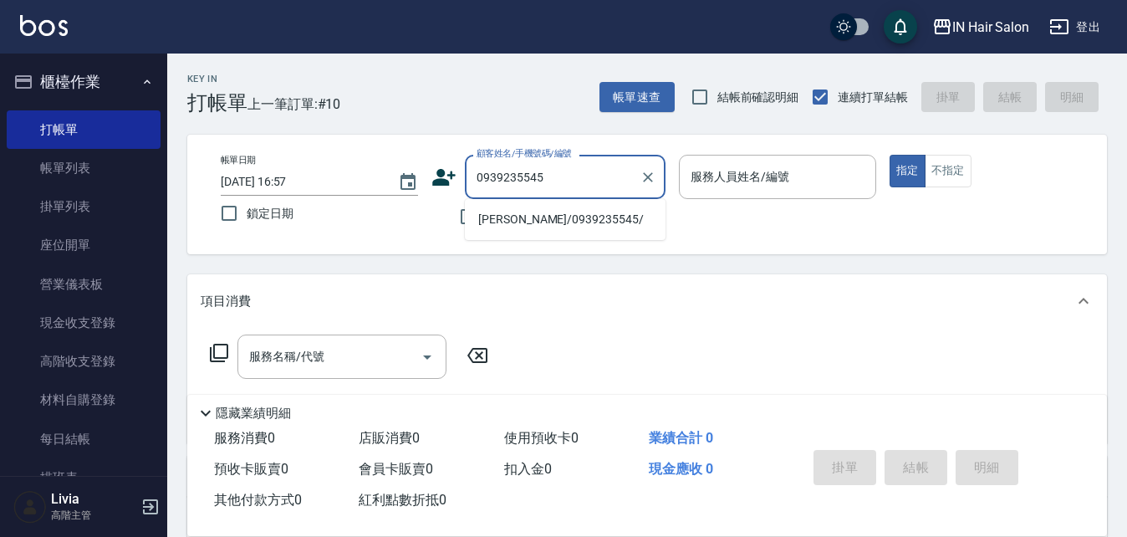
click at [500, 221] on li "李忠耀/0939235545/" at bounding box center [565, 220] width 201 height 28
type input "李忠耀/0939235545/"
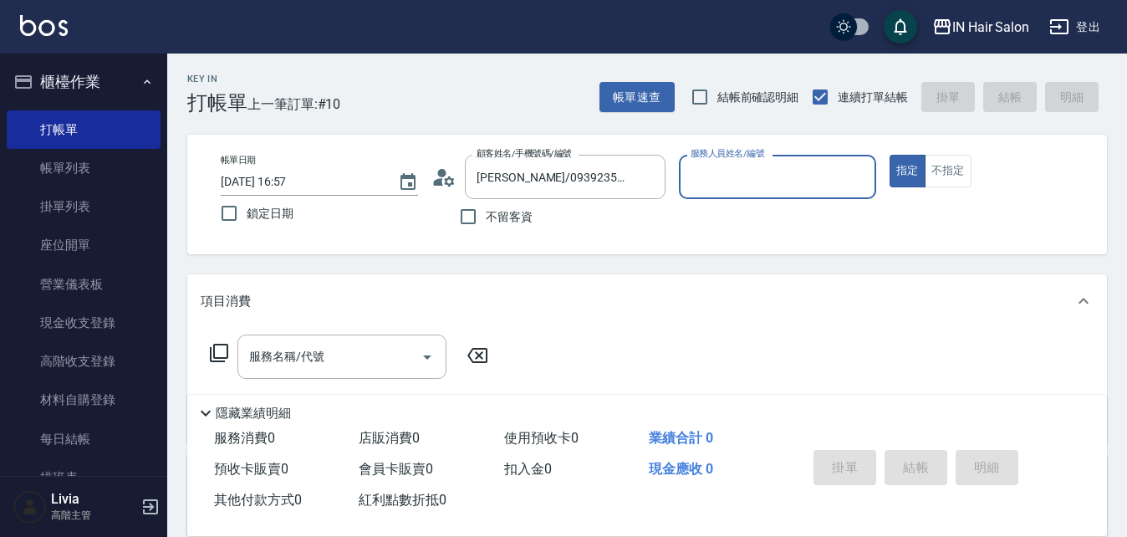
type input "6號設計師Molly-6"
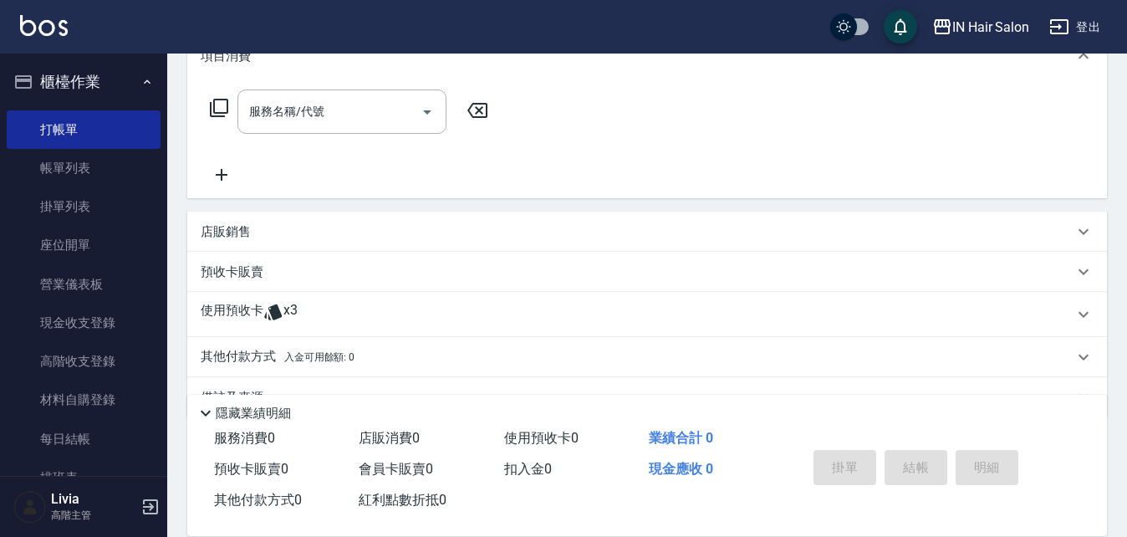
scroll to position [251, 0]
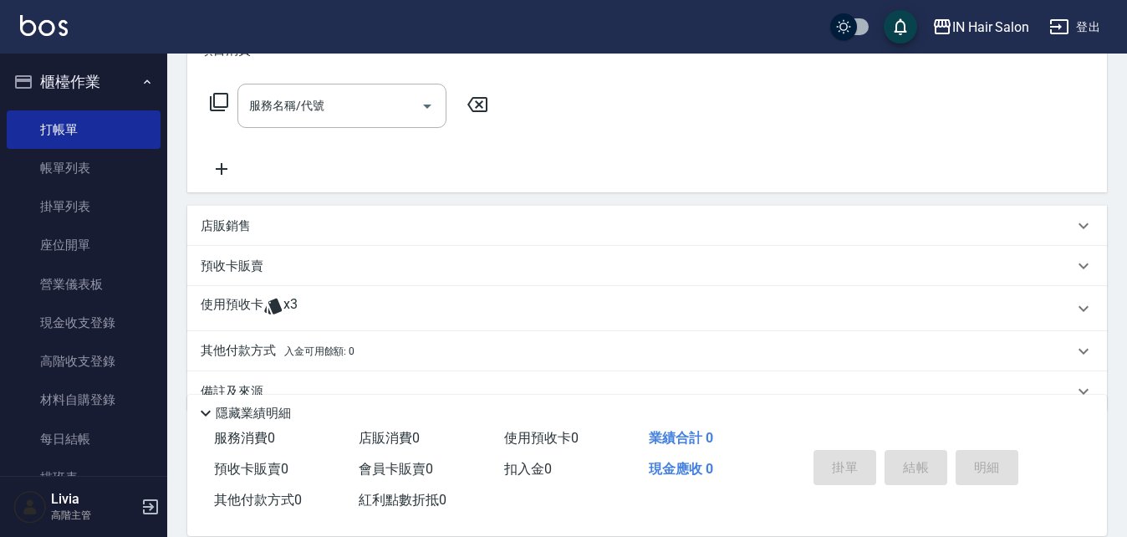
click at [232, 304] on p "使用預收卡" at bounding box center [232, 308] width 63 height 25
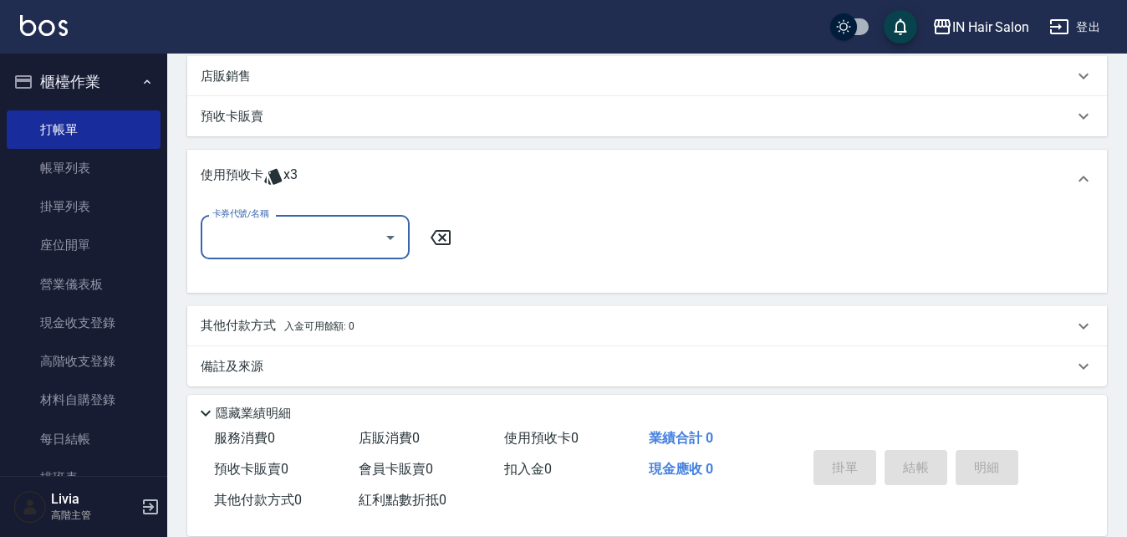
scroll to position [410, 0]
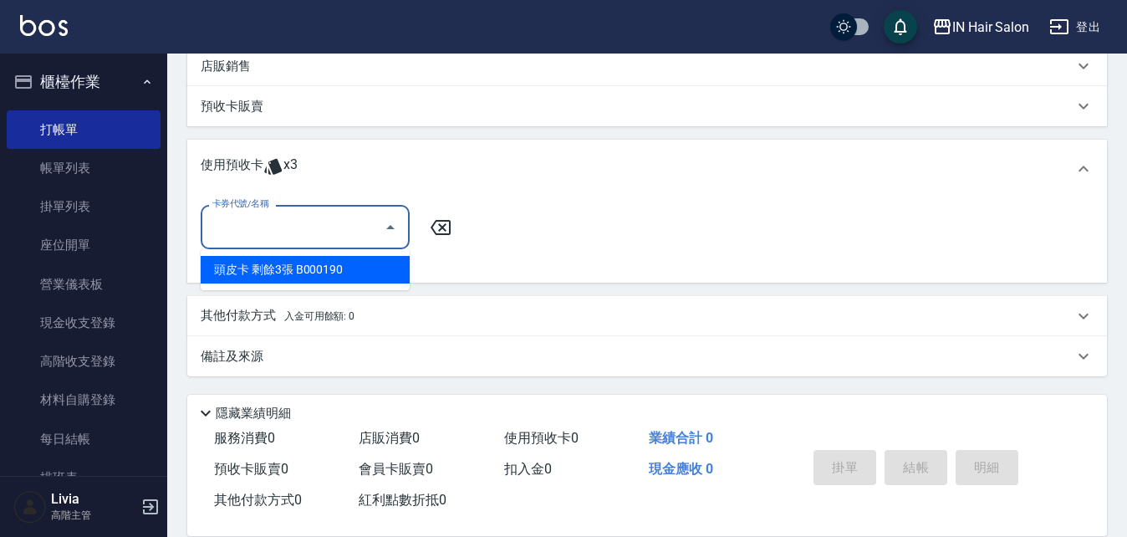
click at [305, 237] on input "卡券代號/名稱" at bounding box center [292, 226] width 169 height 29
click at [336, 271] on div "頭皮卡 剩餘3張 B000190" at bounding box center [305, 270] width 209 height 28
type input "頭皮卡 B000190"
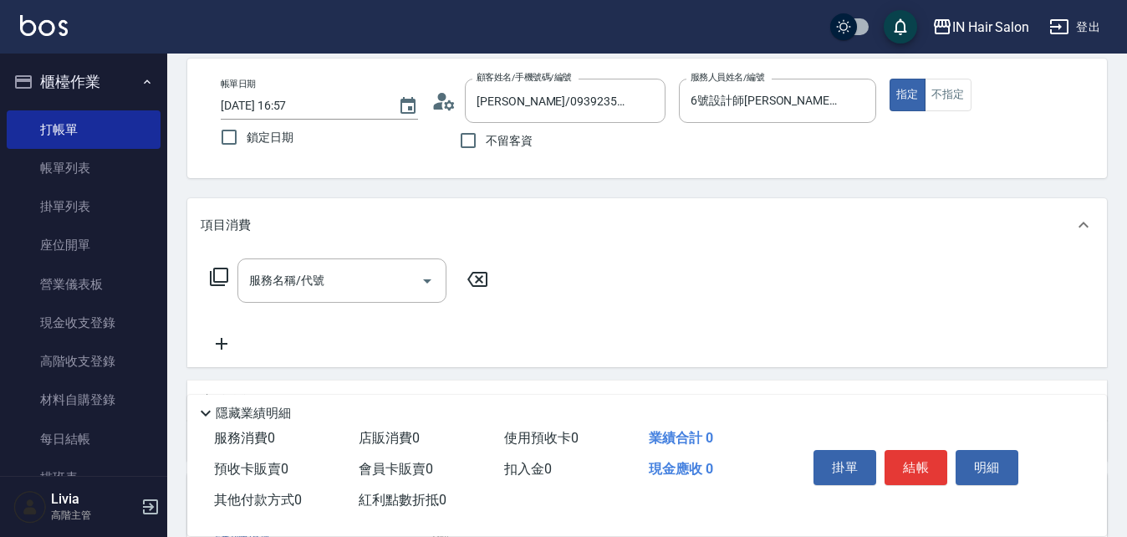
scroll to position [0, 0]
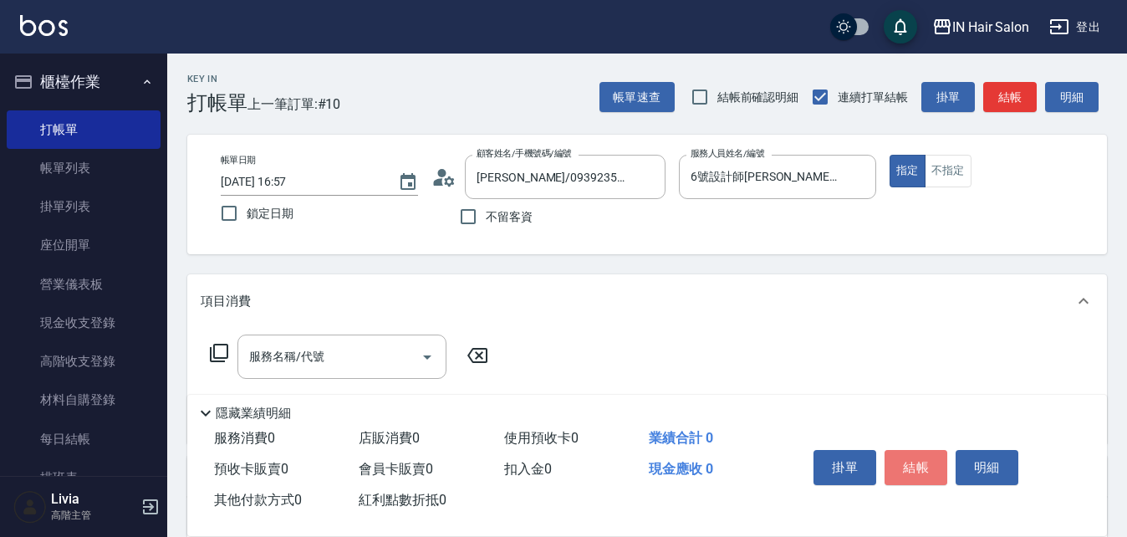
click at [929, 460] on button "結帳" at bounding box center [915, 467] width 63 height 35
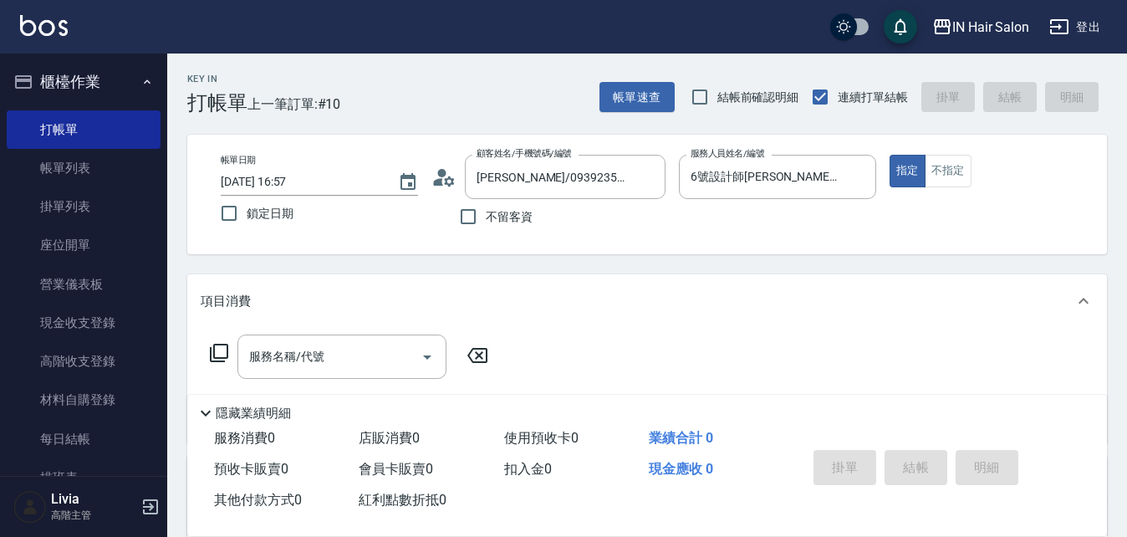
type input "2025/08/10 17:22"
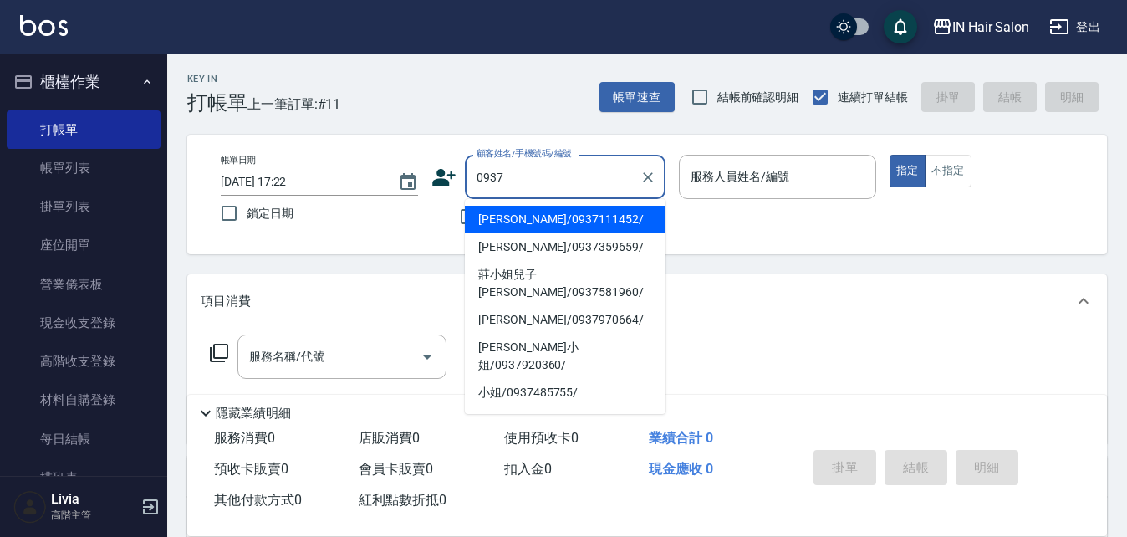
click at [563, 212] on li "劉惠婷/0937111452/" at bounding box center [565, 220] width 201 height 28
type input "劉惠婷/0937111452/"
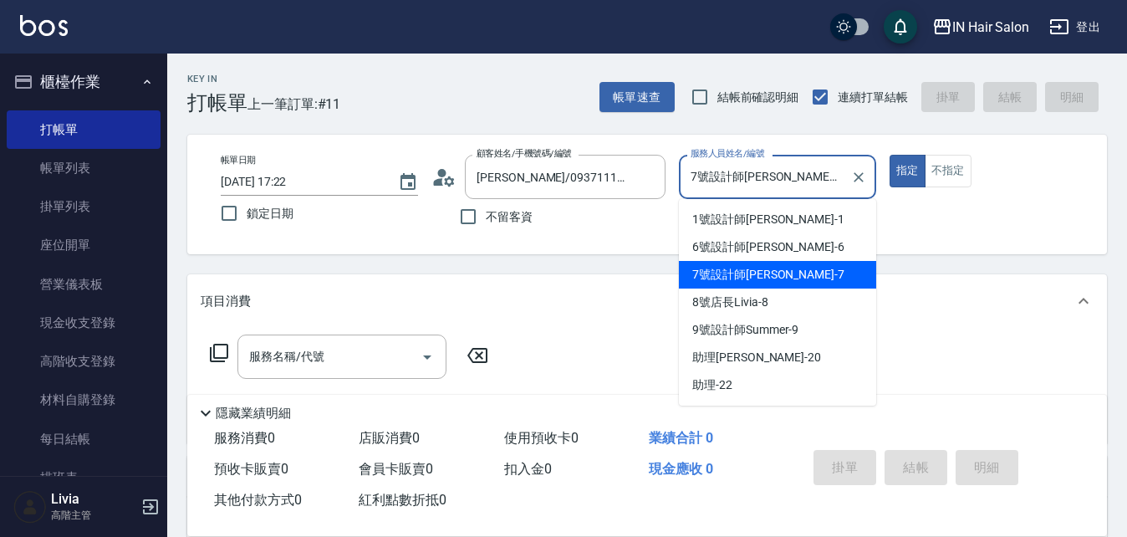
click at [795, 177] on input "7號設計師Erica-7" at bounding box center [764, 176] width 157 height 29
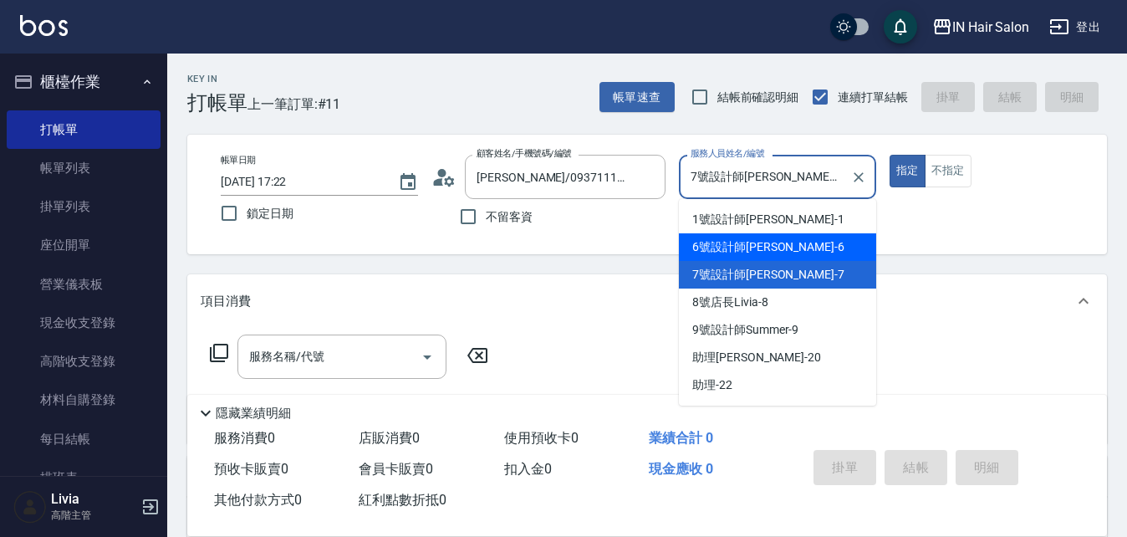
click at [720, 252] on span "6號設計師Molly -6" at bounding box center [768, 247] width 152 height 18
type input "6號設計師Molly-6"
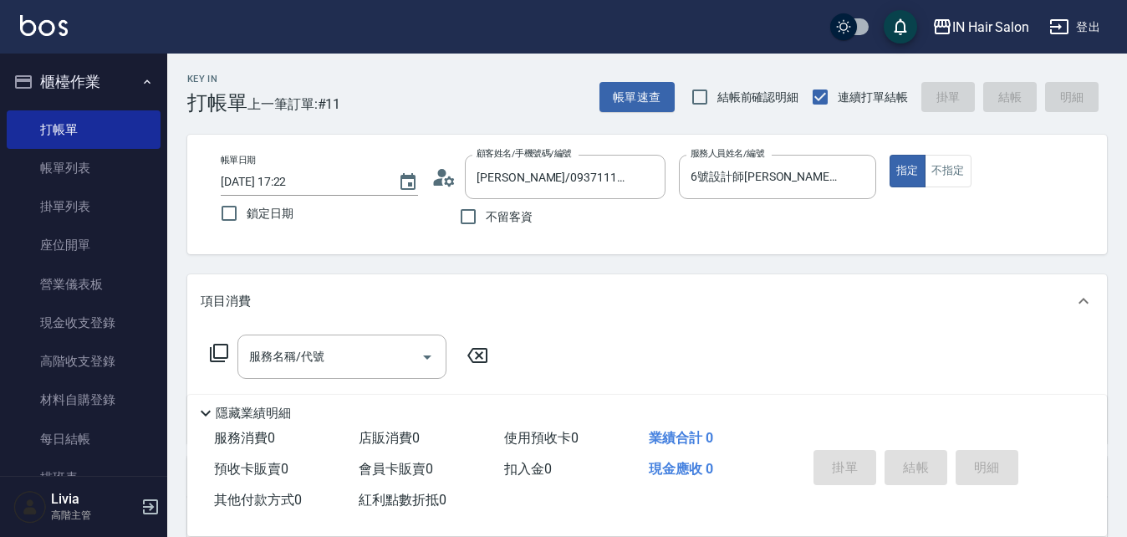
click at [216, 347] on icon at bounding box center [219, 353] width 20 height 20
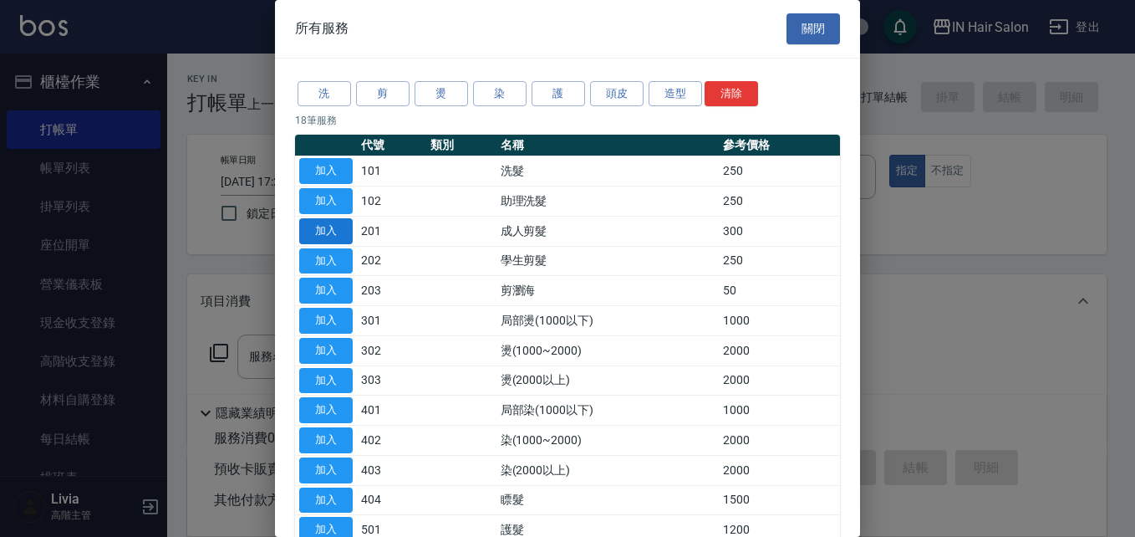
click at [329, 233] on button "加入" at bounding box center [325, 231] width 53 height 26
type input "成人剪髮(201)"
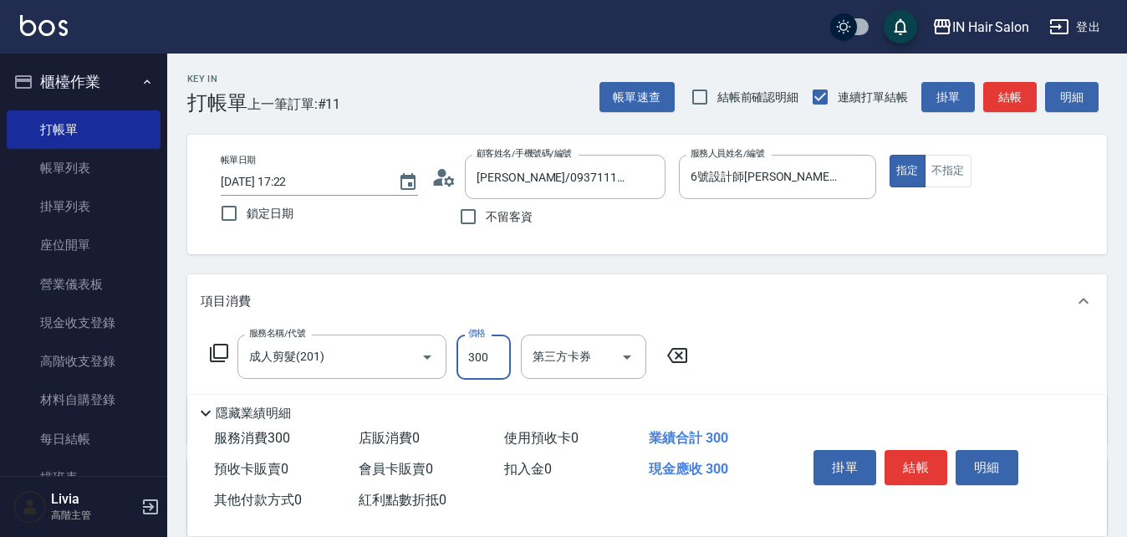
click at [491, 363] on input "300" at bounding box center [483, 356] width 54 height 45
type input "320"
click at [852, 345] on div "服務名稱/代號 成人剪髮(201) 服務名稱/代號 價格 320 價格 第三方卡券 第三方卡券" at bounding box center [646, 386] width 919 height 116
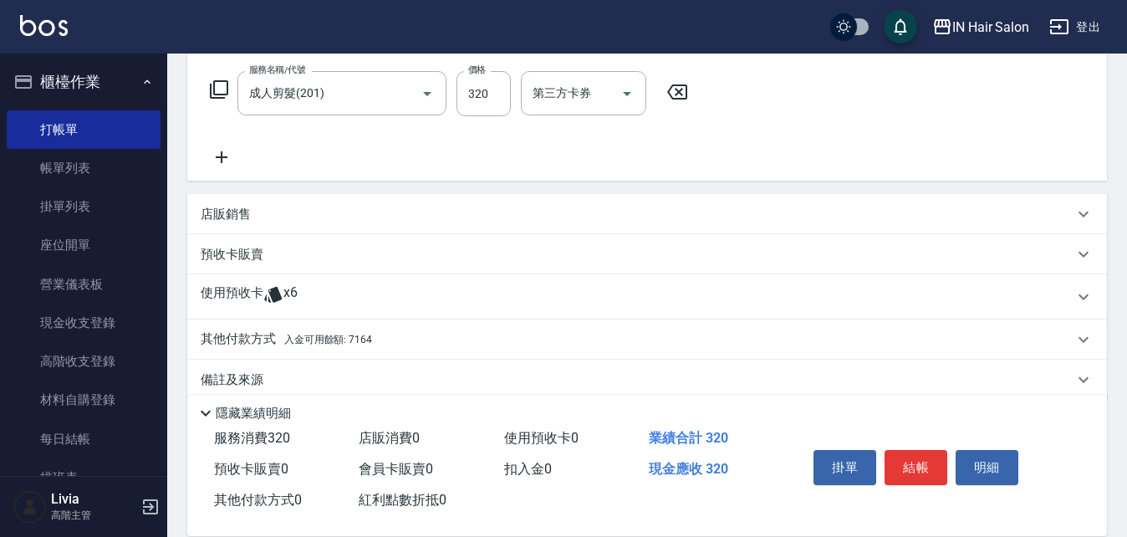
scroll to position [287, 0]
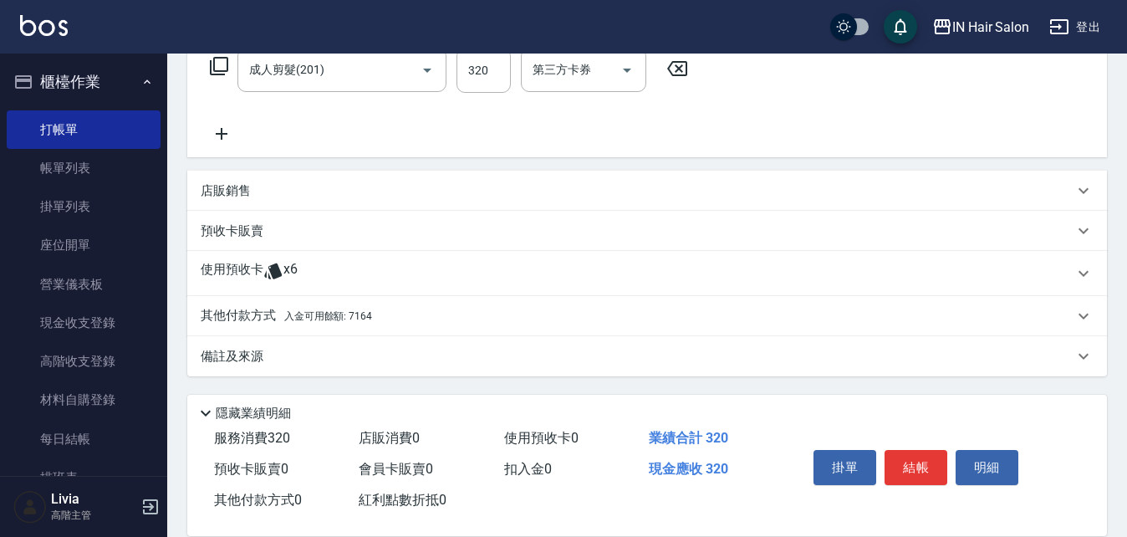
click at [242, 313] on p "其他付款方式 入金可用餘額: 7164" at bounding box center [286, 316] width 171 height 18
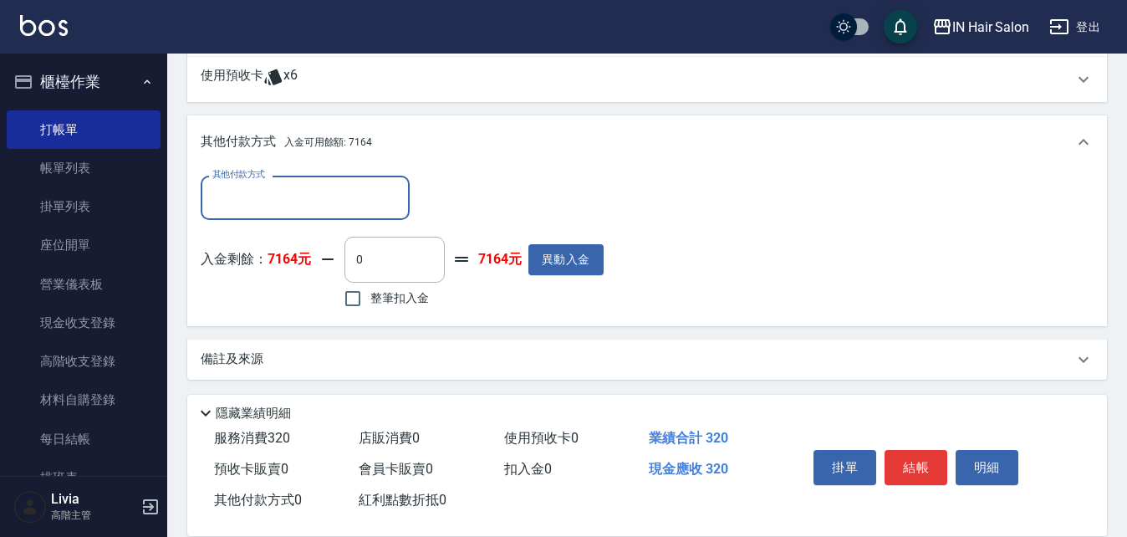
scroll to position [484, 0]
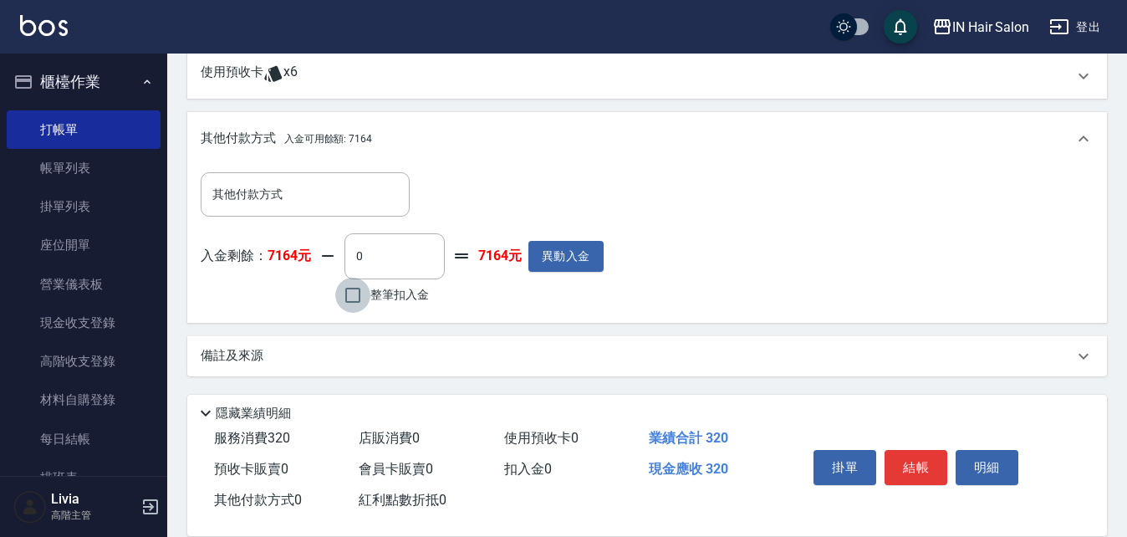
click at [350, 294] on input "整筆扣入金" at bounding box center [352, 294] width 35 height 35
checkbox input "true"
type input "320"
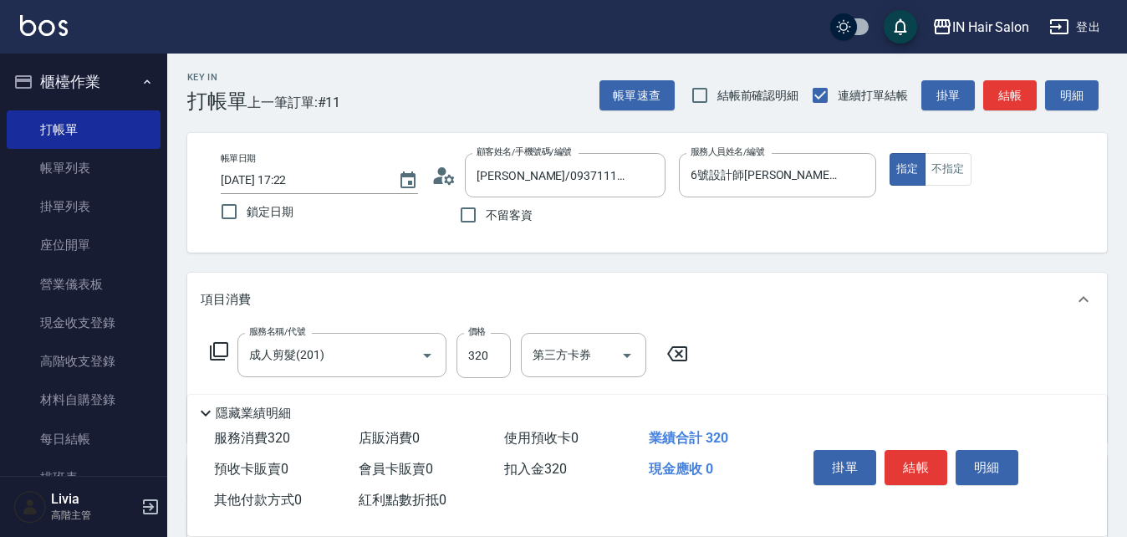
scroll to position [0, 0]
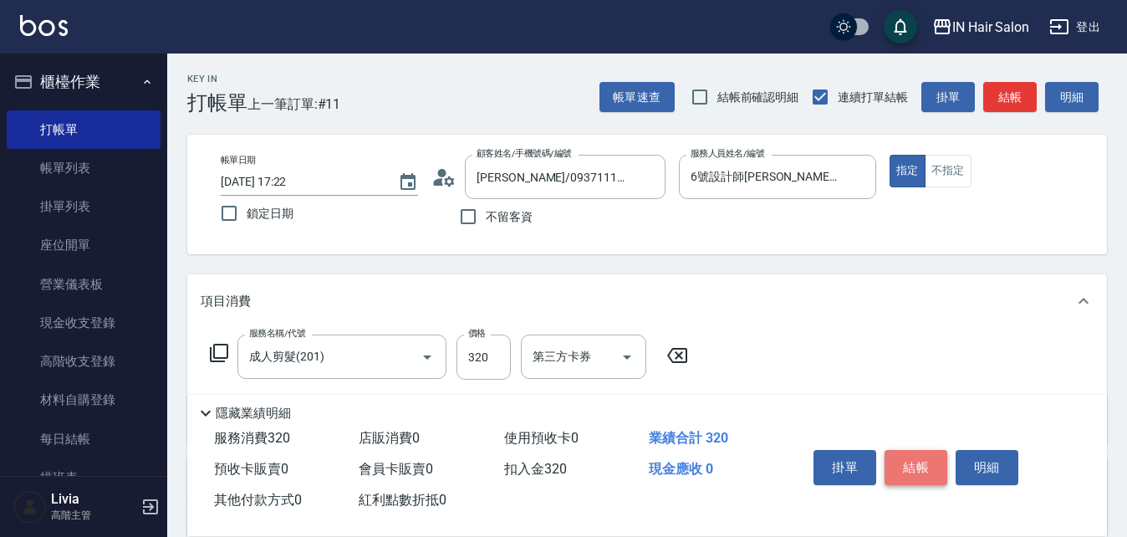
click at [916, 462] on button "結帳" at bounding box center [915, 467] width 63 height 35
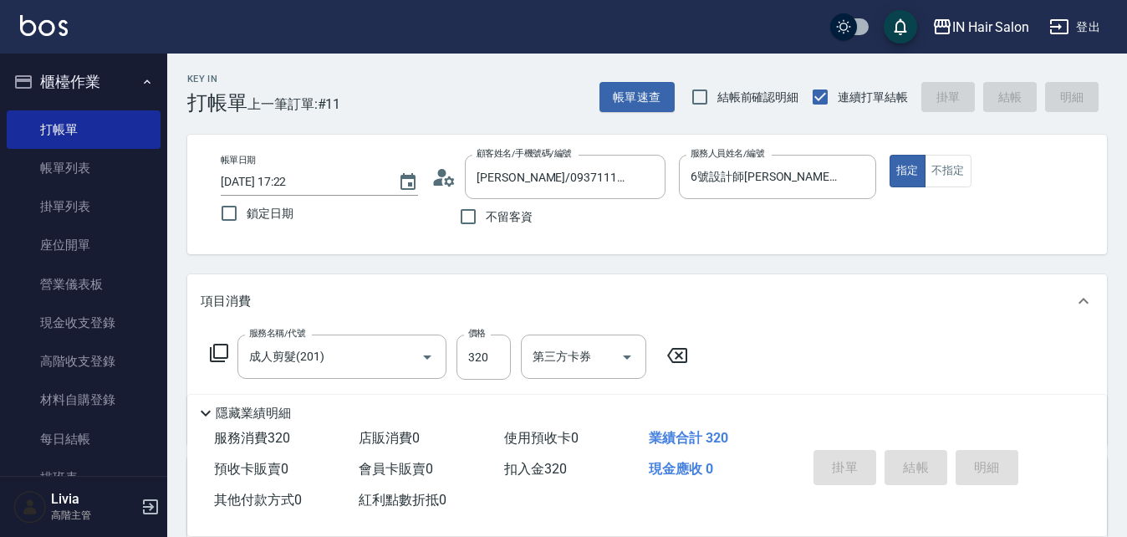
type input "2025/08/10 17:23"
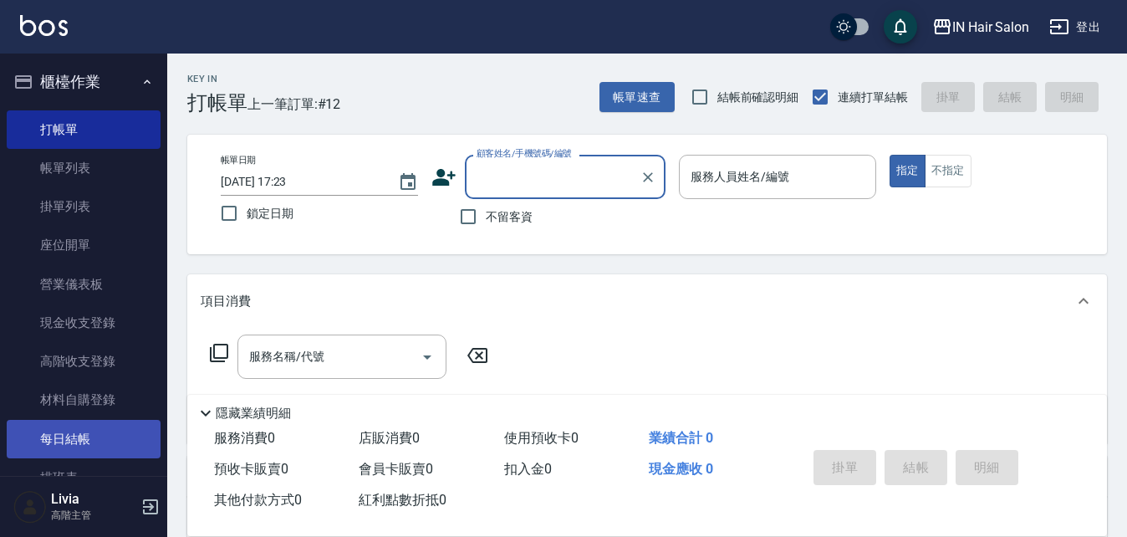
drag, startPoint x: 89, startPoint y: 436, endPoint x: 92, endPoint y: 425, distance: 11.2
click at [89, 436] on link "每日結帳" at bounding box center [84, 439] width 154 height 38
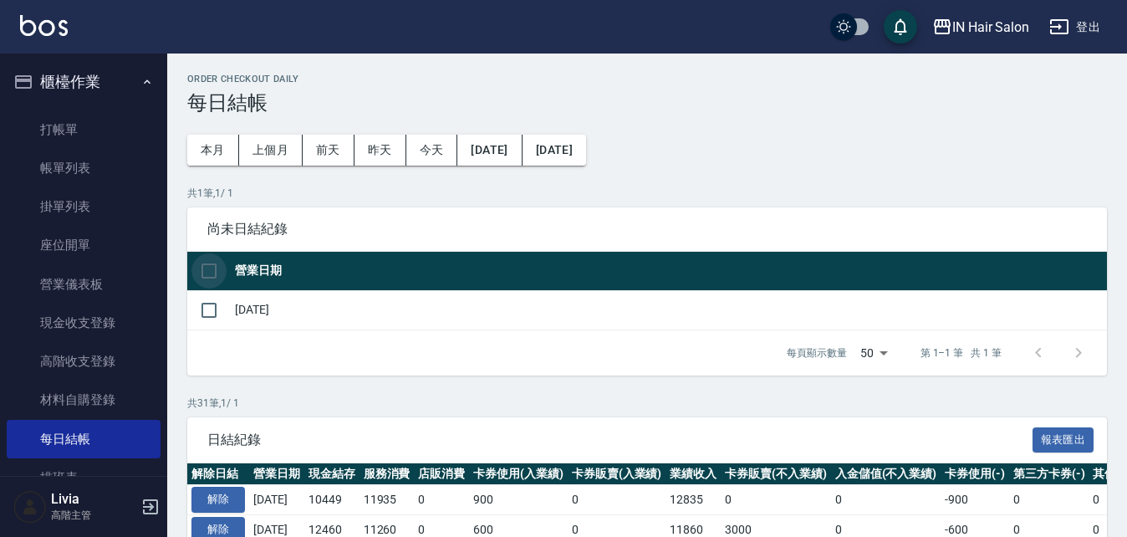
click at [207, 270] on input "checkbox" at bounding box center [208, 270] width 35 height 35
checkbox input "true"
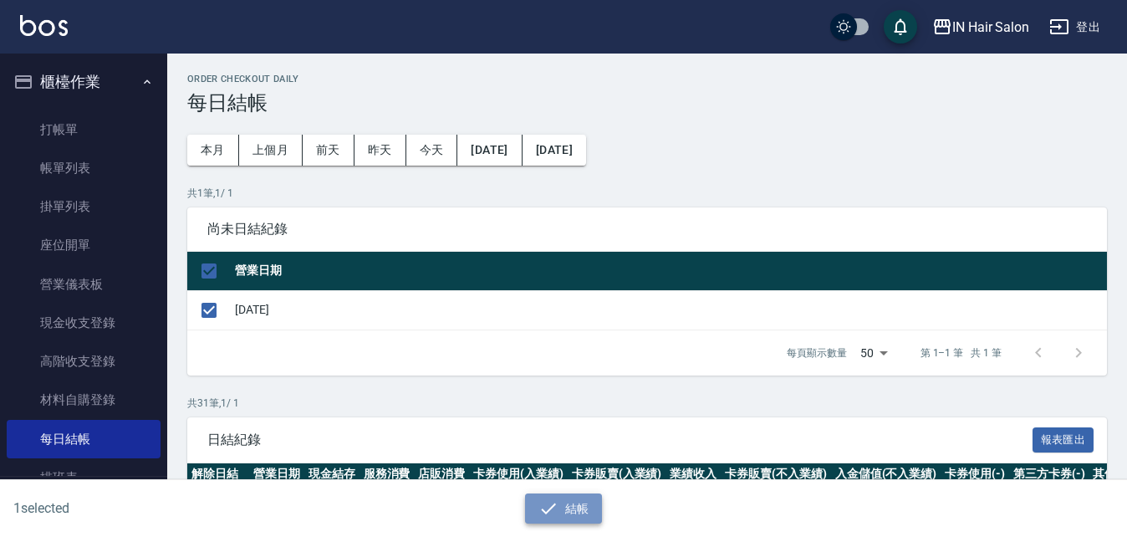
drag, startPoint x: 574, startPoint y: 501, endPoint x: 561, endPoint y: 466, distance: 37.6
click at [575, 501] on button "結帳" at bounding box center [564, 508] width 78 height 31
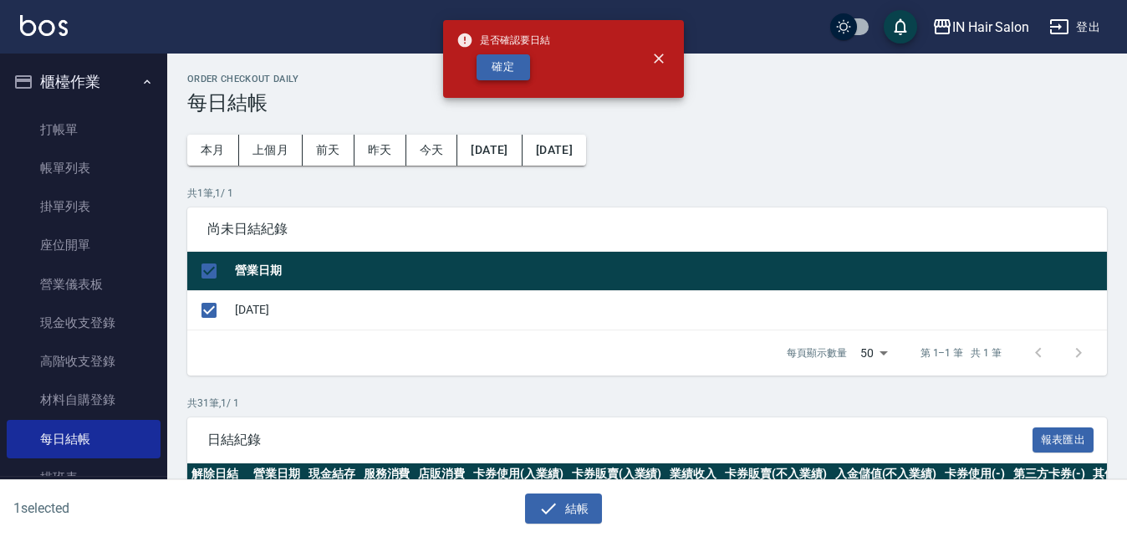
click at [512, 72] on button "確定" at bounding box center [502, 67] width 53 height 26
checkbox input "false"
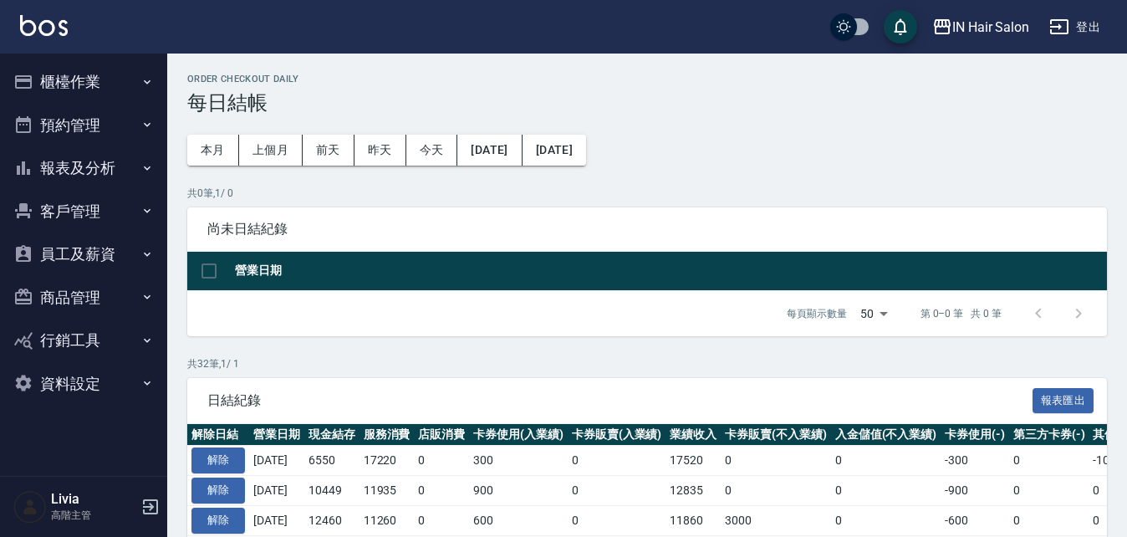
click at [67, 167] on button "報表及分析" at bounding box center [84, 167] width 154 height 43
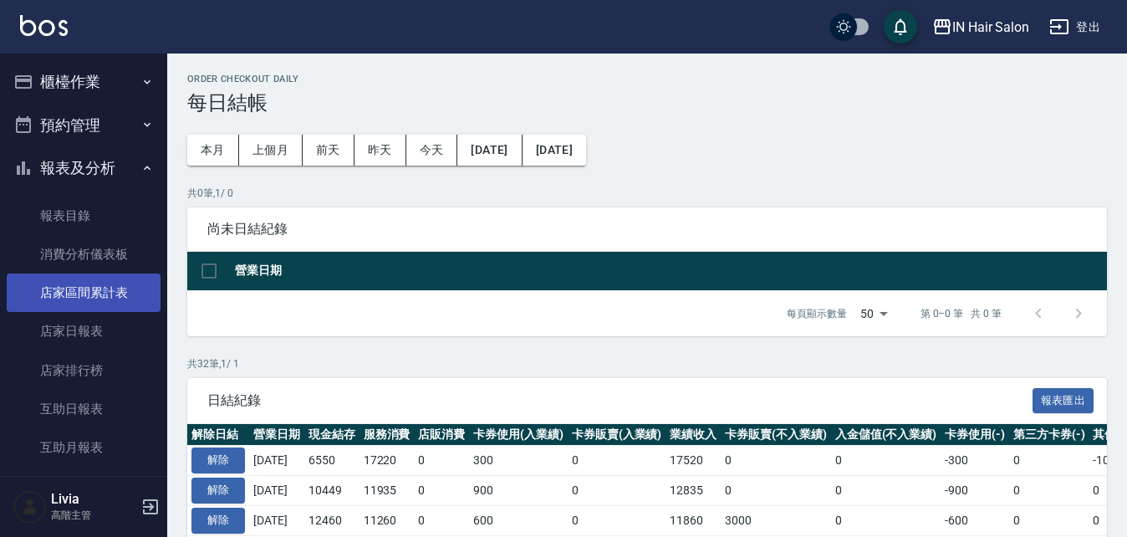
click at [108, 289] on link "店家區間累計表" at bounding box center [84, 292] width 154 height 38
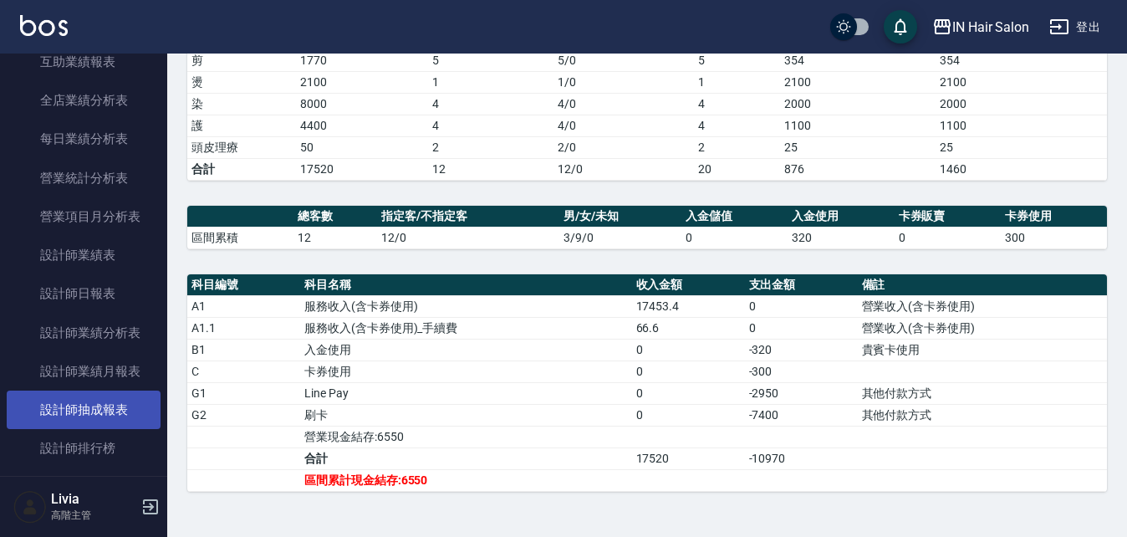
scroll to position [585, 0]
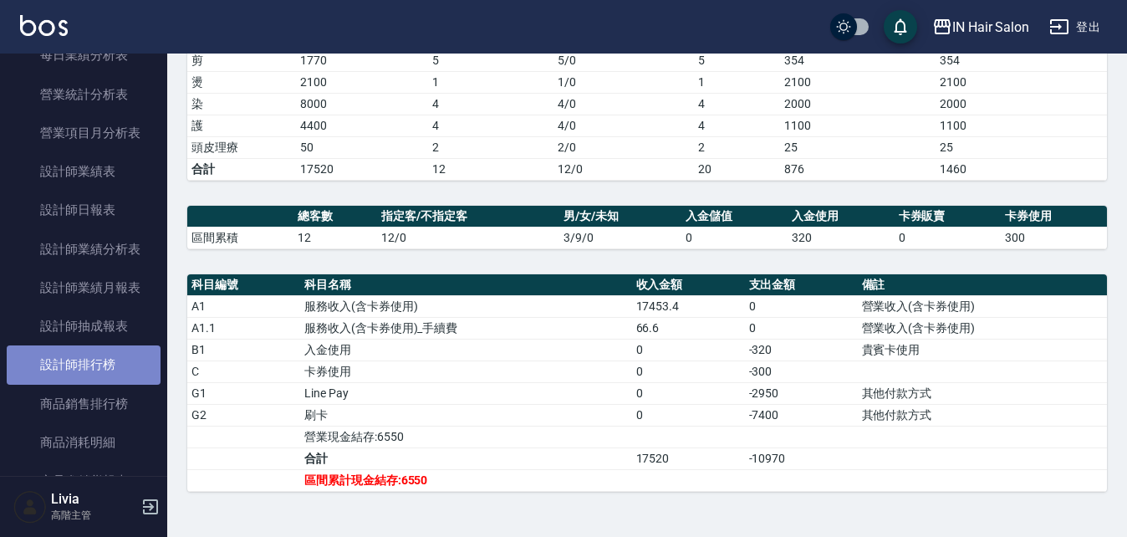
click at [108, 370] on link "設計師排行榜" at bounding box center [84, 364] width 154 height 38
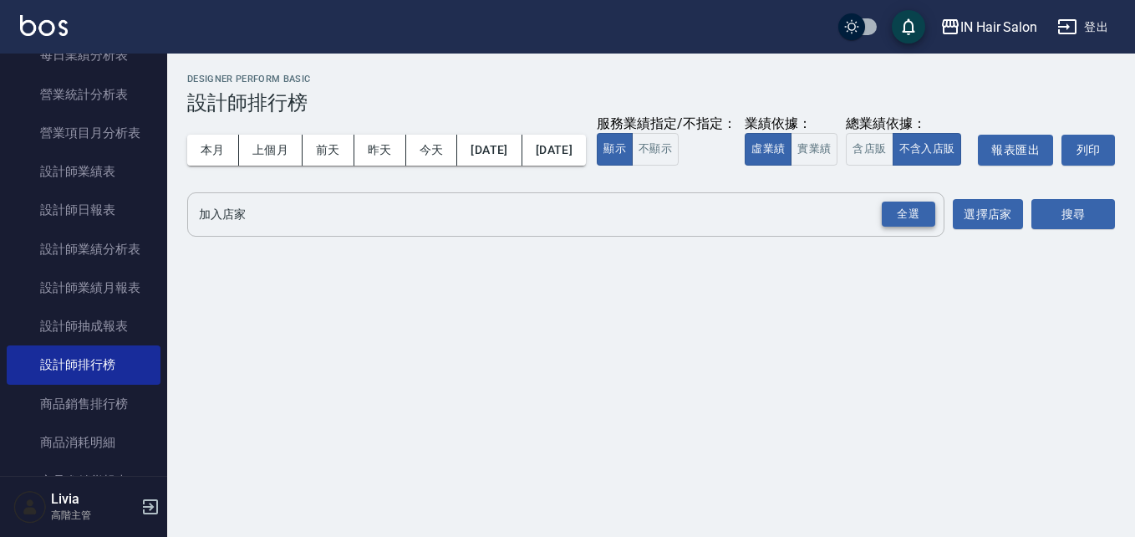
click at [915, 227] on div "全選" at bounding box center [908, 214] width 53 height 26
click at [425, 150] on button "今天" at bounding box center [432, 150] width 52 height 31
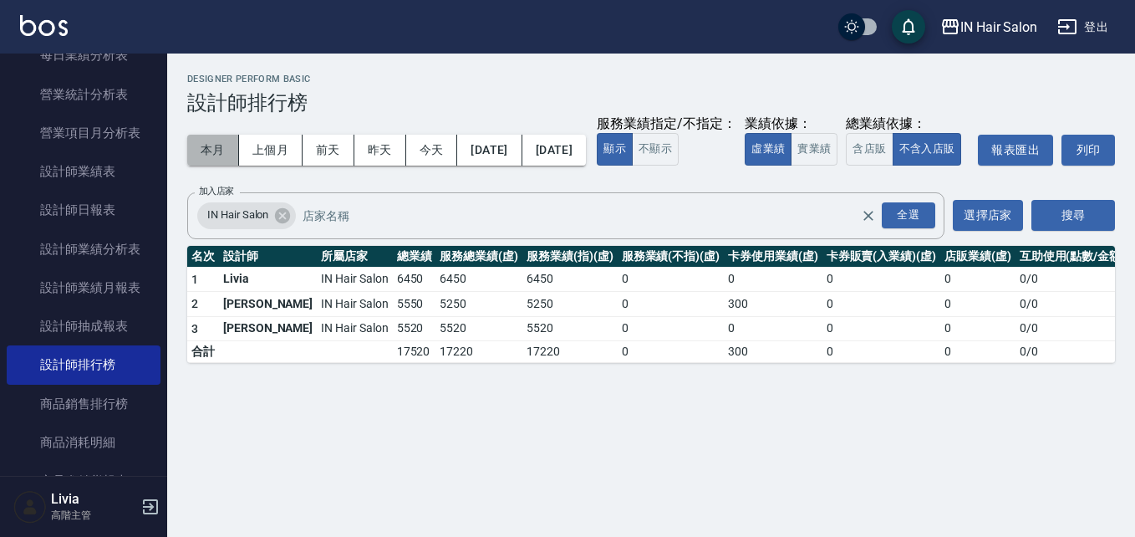
click at [206, 150] on button "本月" at bounding box center [213, 150] width 52 height 31
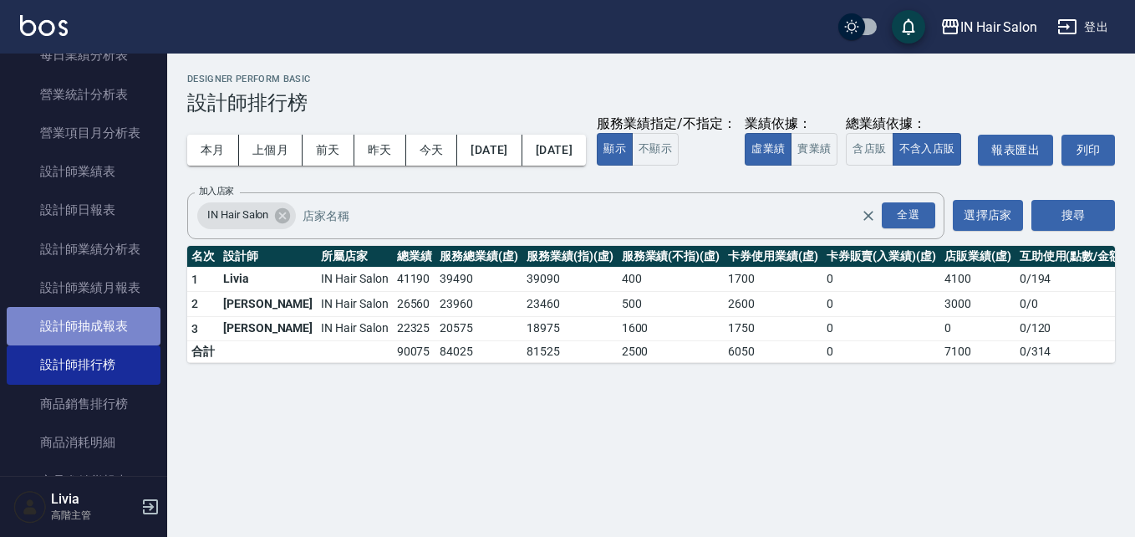
click at [96, 318] on link "設計師抽成報表" at bounding box center [84, 326] width 154 height 38
